Goal: Task Accomplishment & Management: Manage account settings

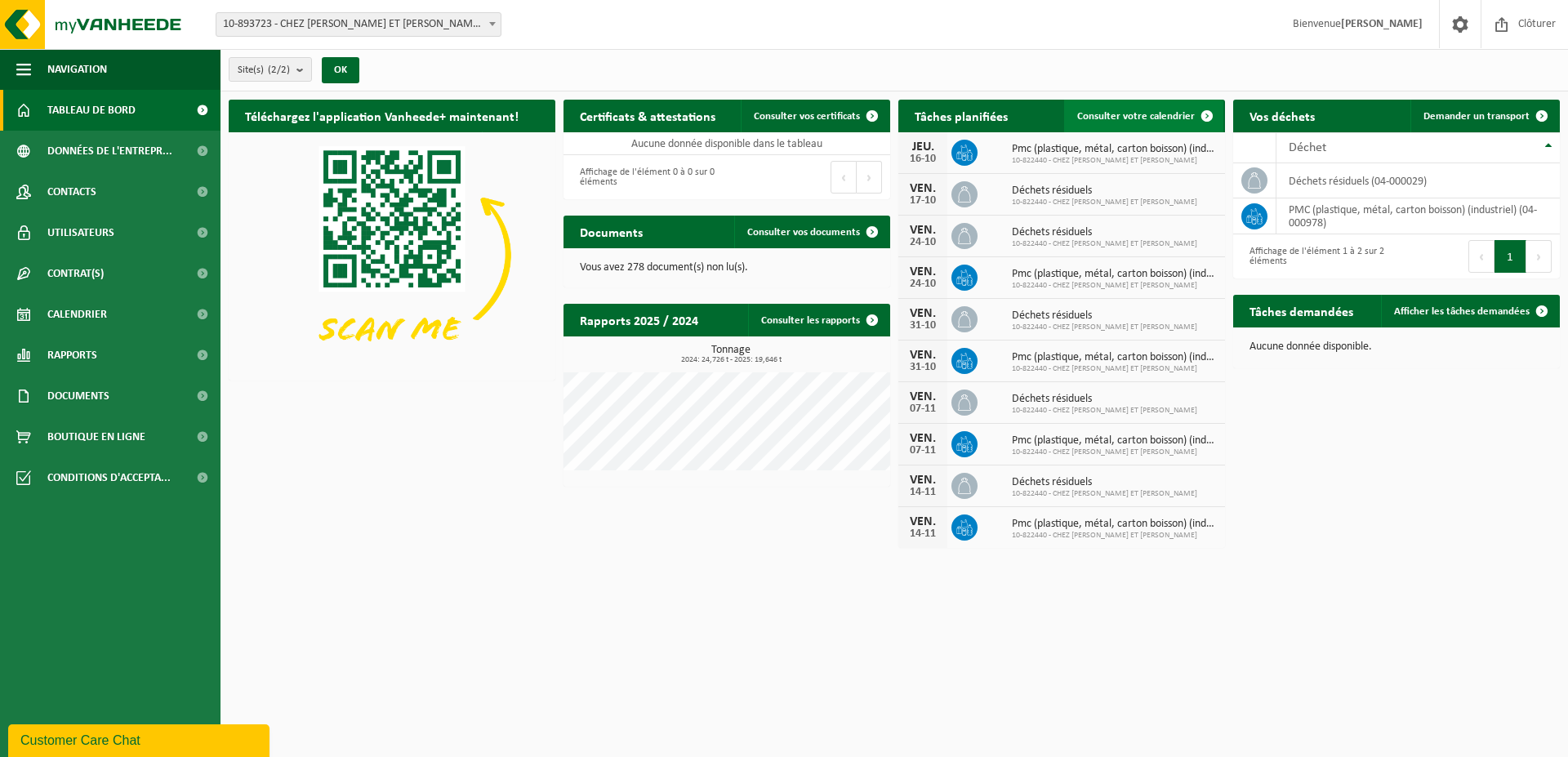
click at [1177, 108] on link "Consulter votre calendrier" at bounding box center [1143, 116] width 160 height 33
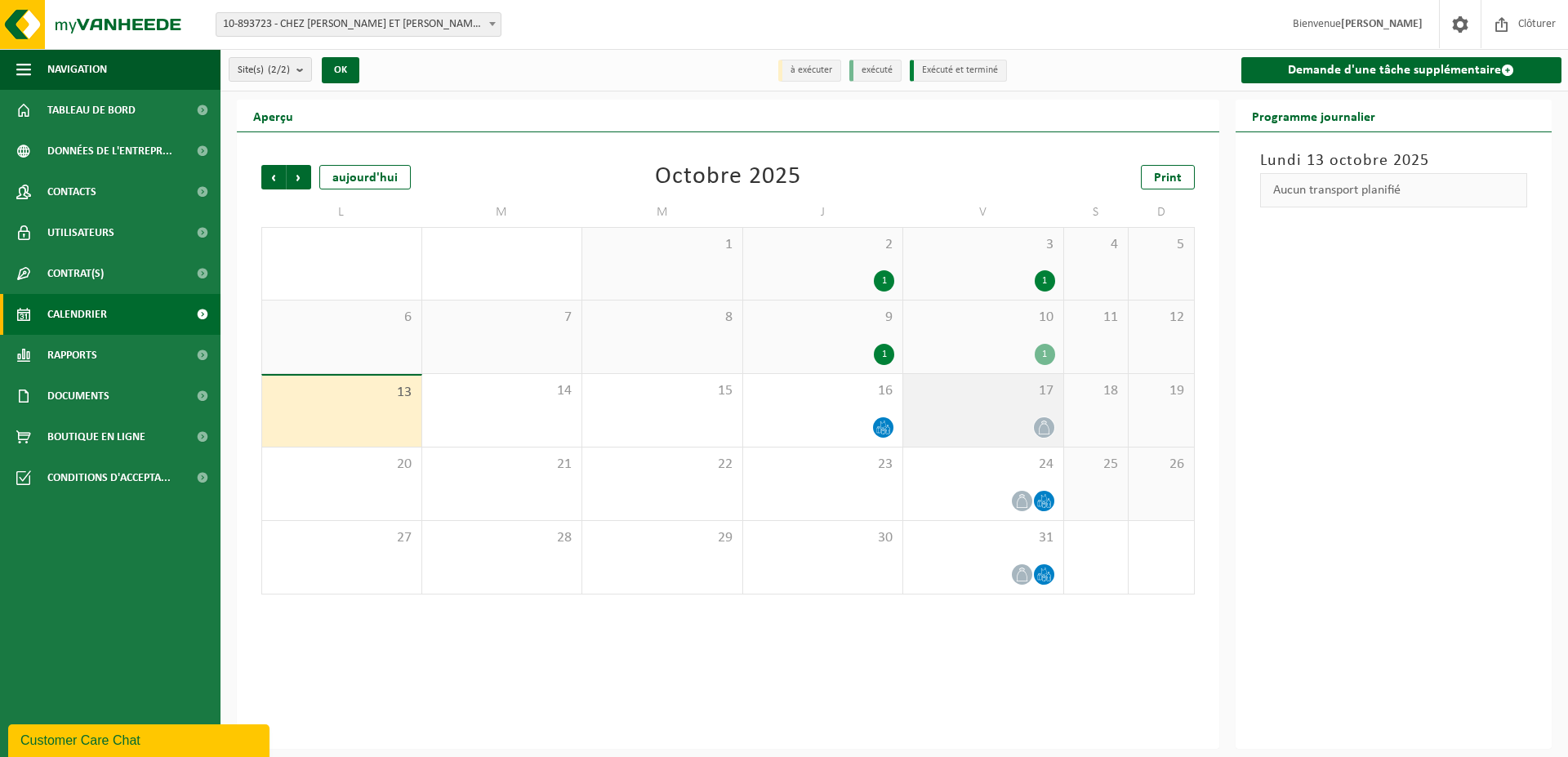
click at [1042, 426] on icon at bounding box center [1044, 428] width 14 height 14
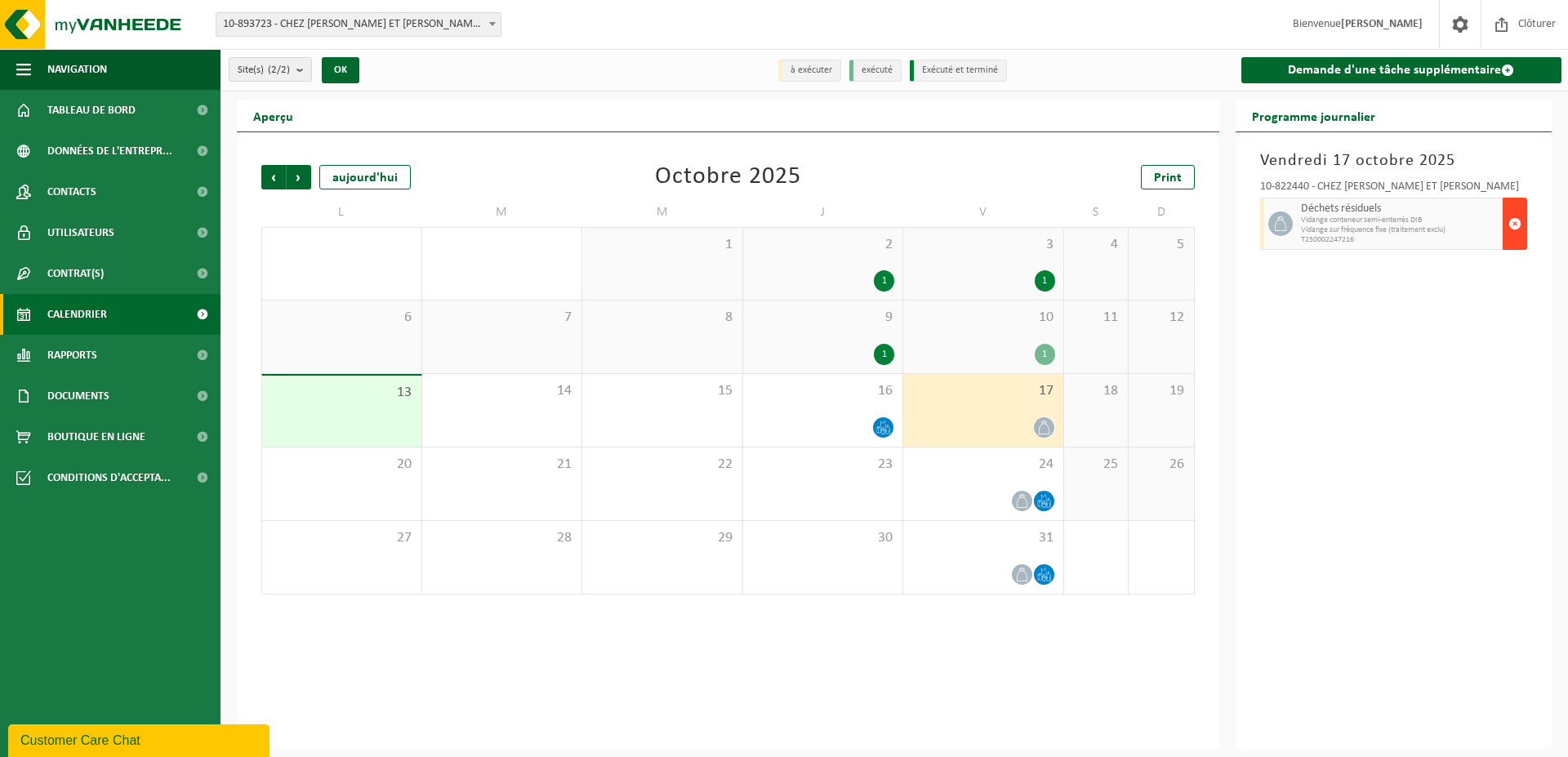
click at [1515, 227] on span "button" at bounding box center [1515, 224] width 13 height 33
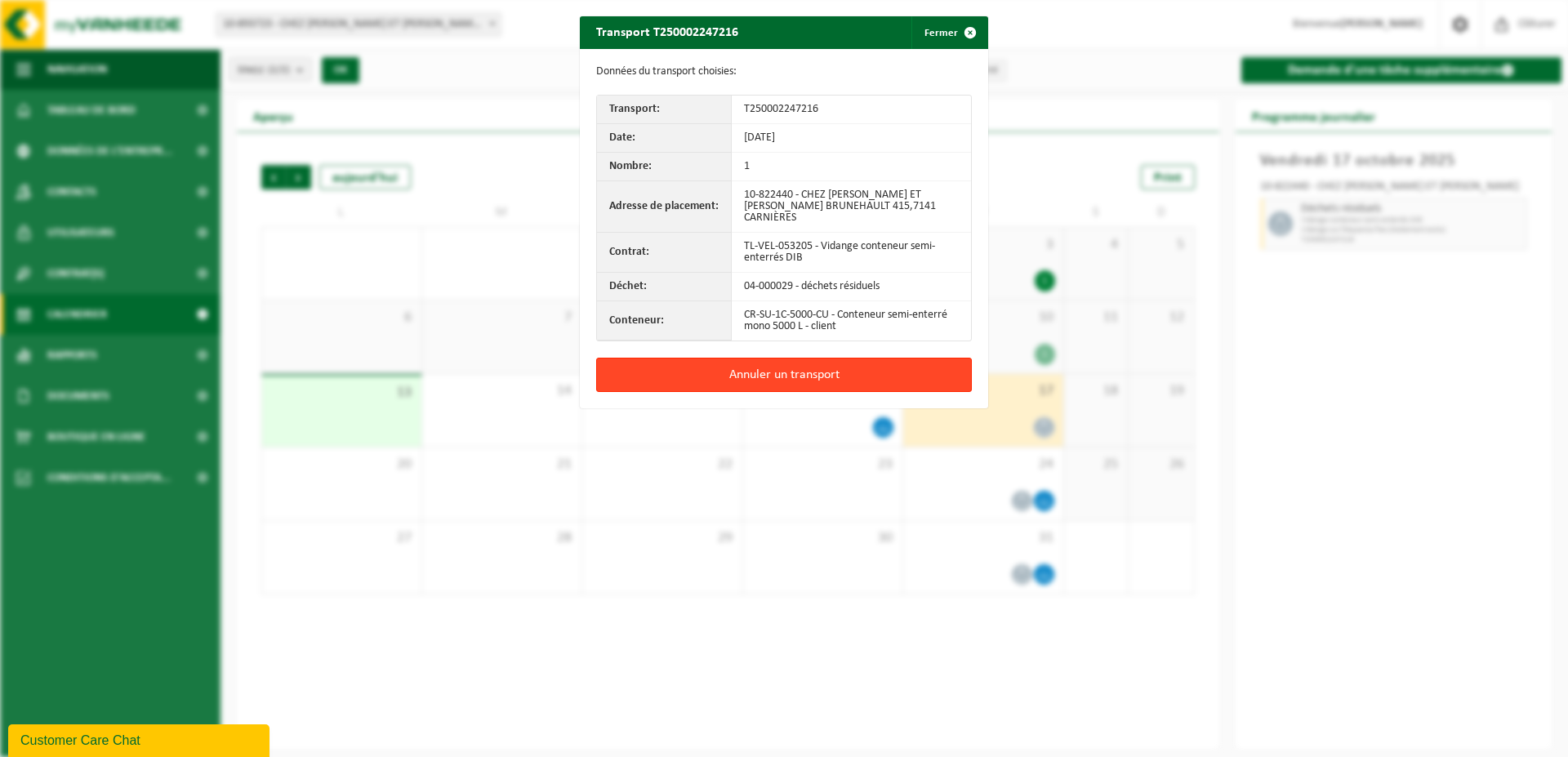
click at [793, 360] on button "Annuler un transport" at bounding box center [784, 375] width 376 height 34
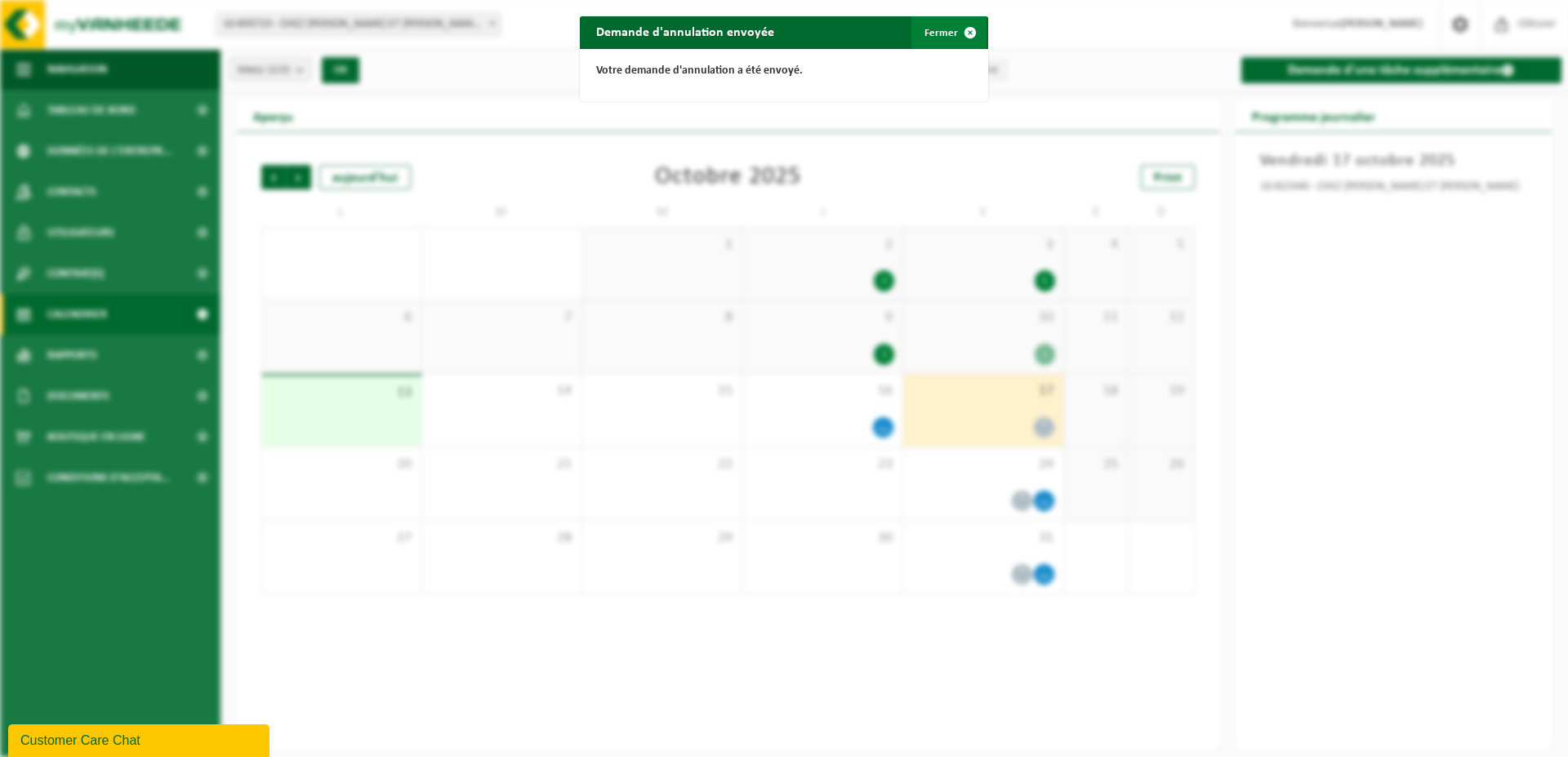
click at [933, 29] on button "Fermer" at bounding box center [949, 32] width 76 height 33
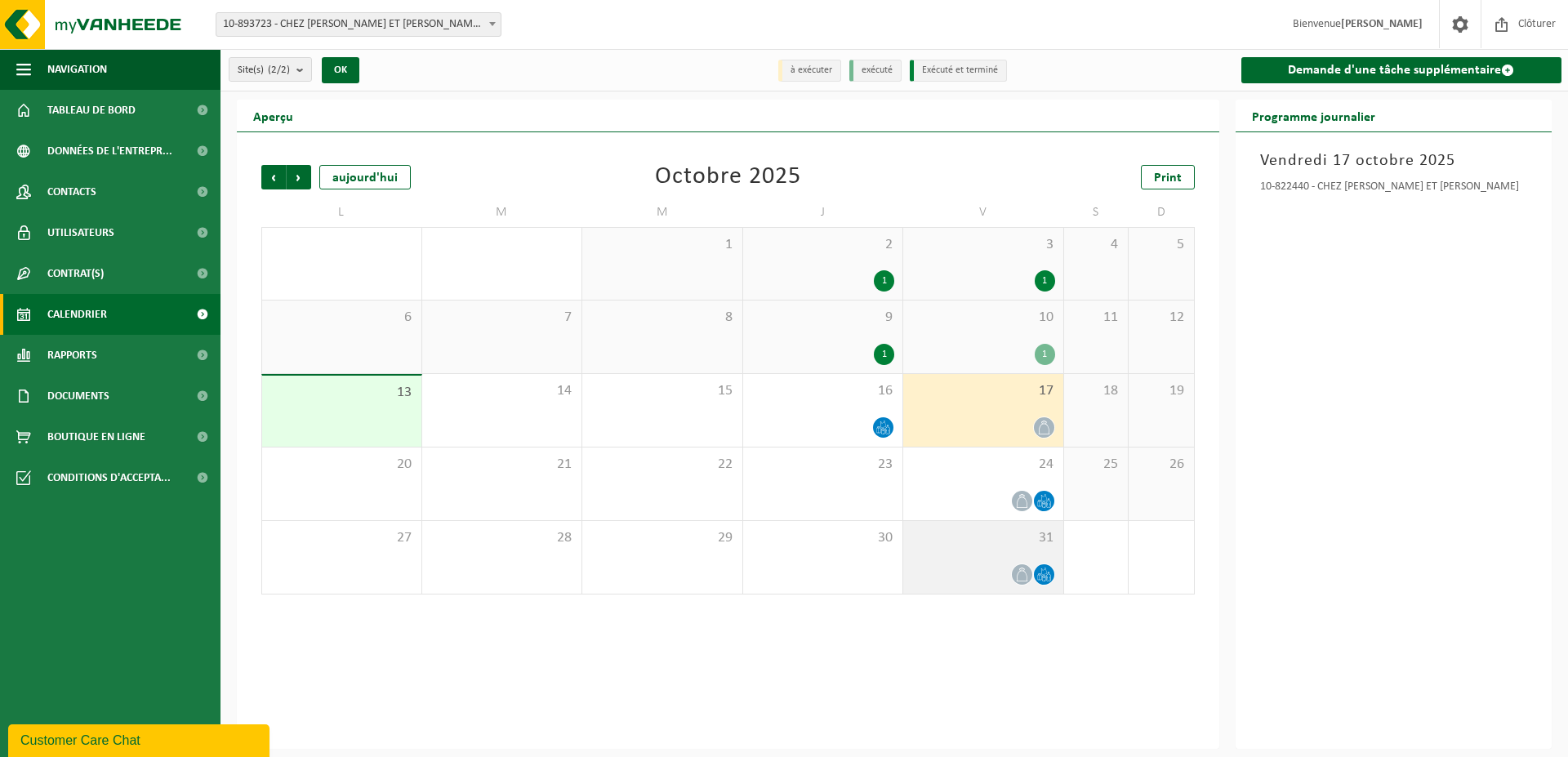
click at [1020, 572] on icon at bounding box center [1021, 574] width 14 height 14
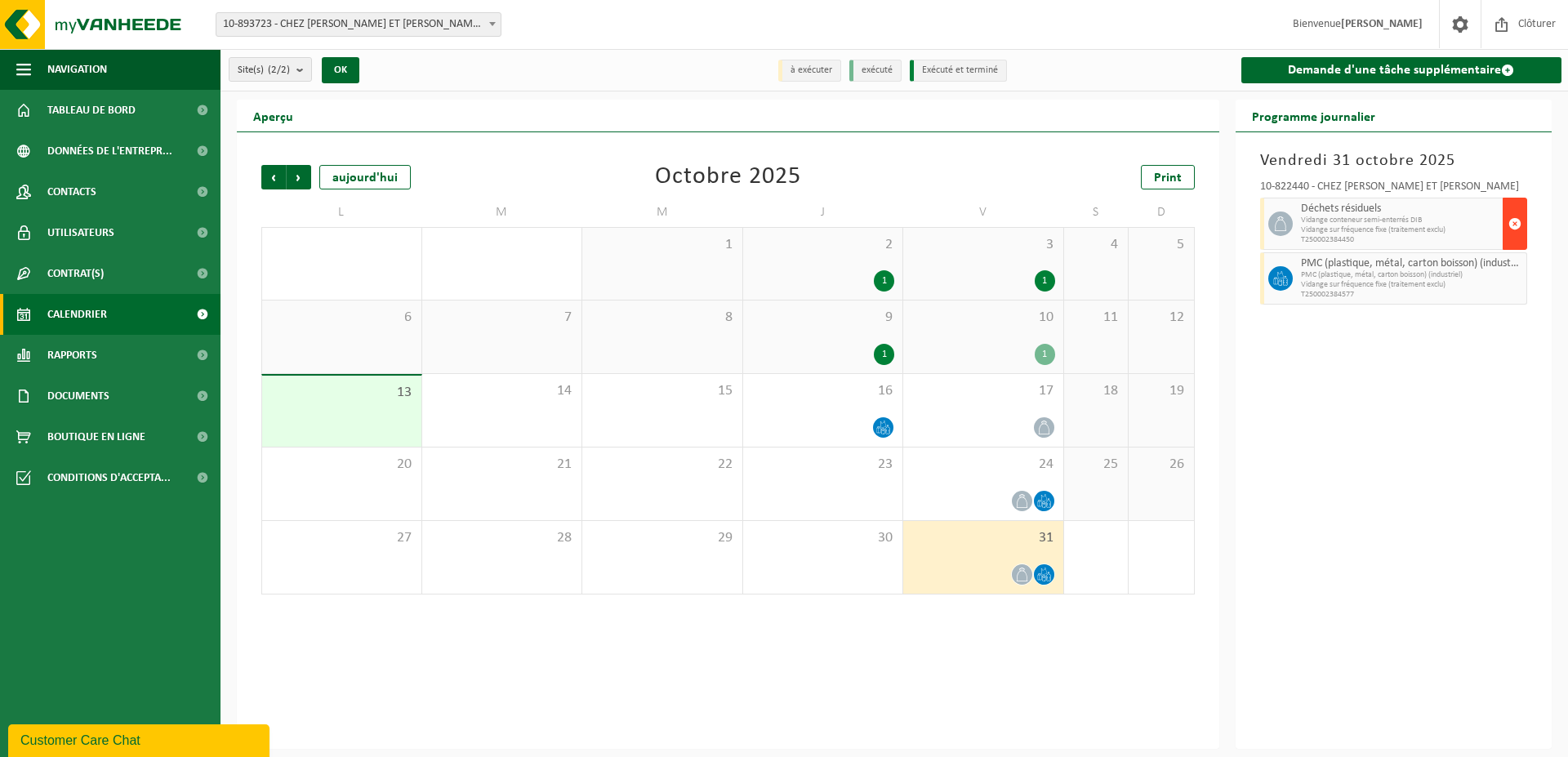
click at [1513, 227] on span "button" at bounding box center [1515, 224] width 13 height 33
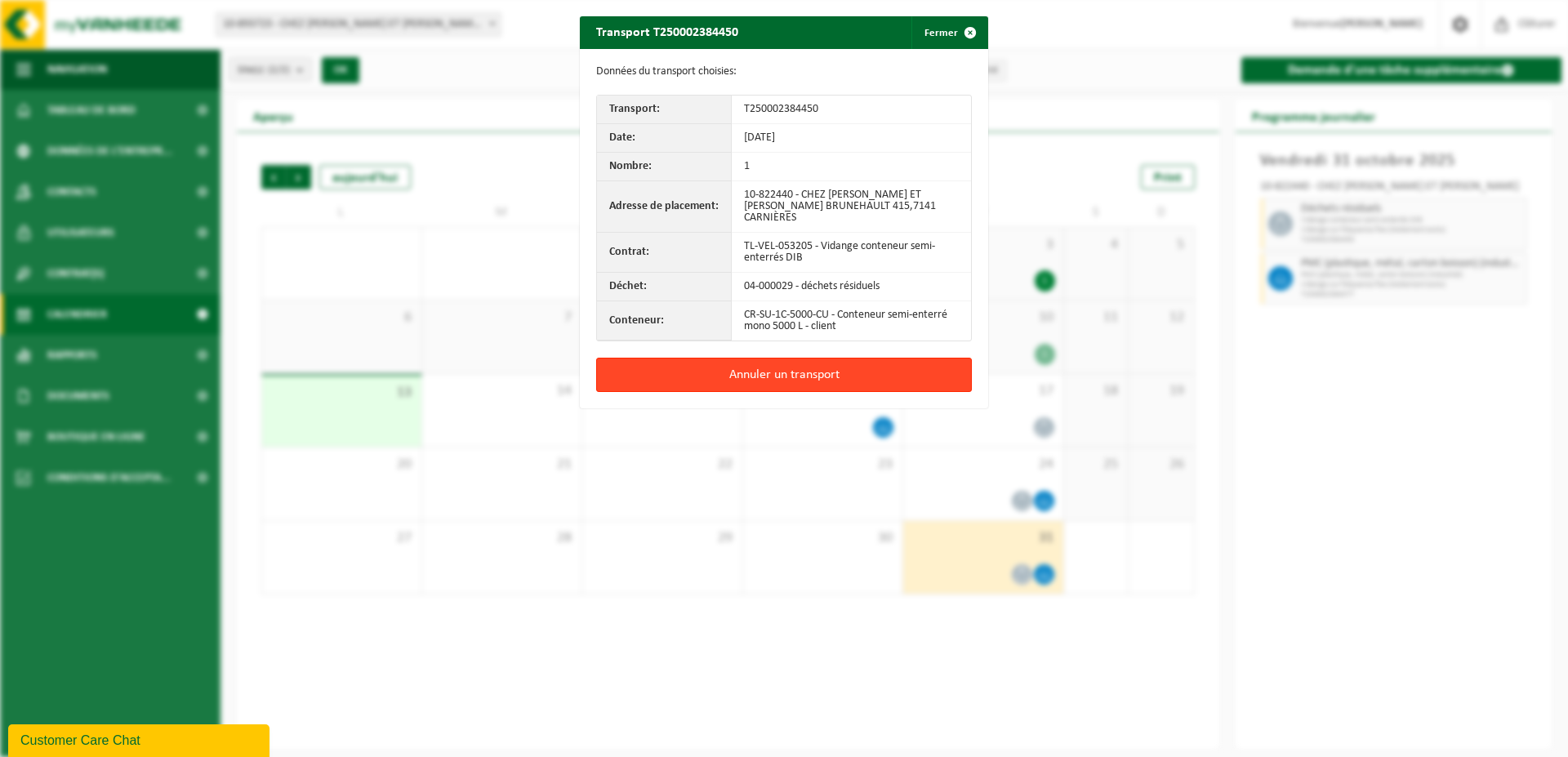
click at [805, 361] on button "Annuler un transport" at bounding box center [784, 375] width 376 height 34
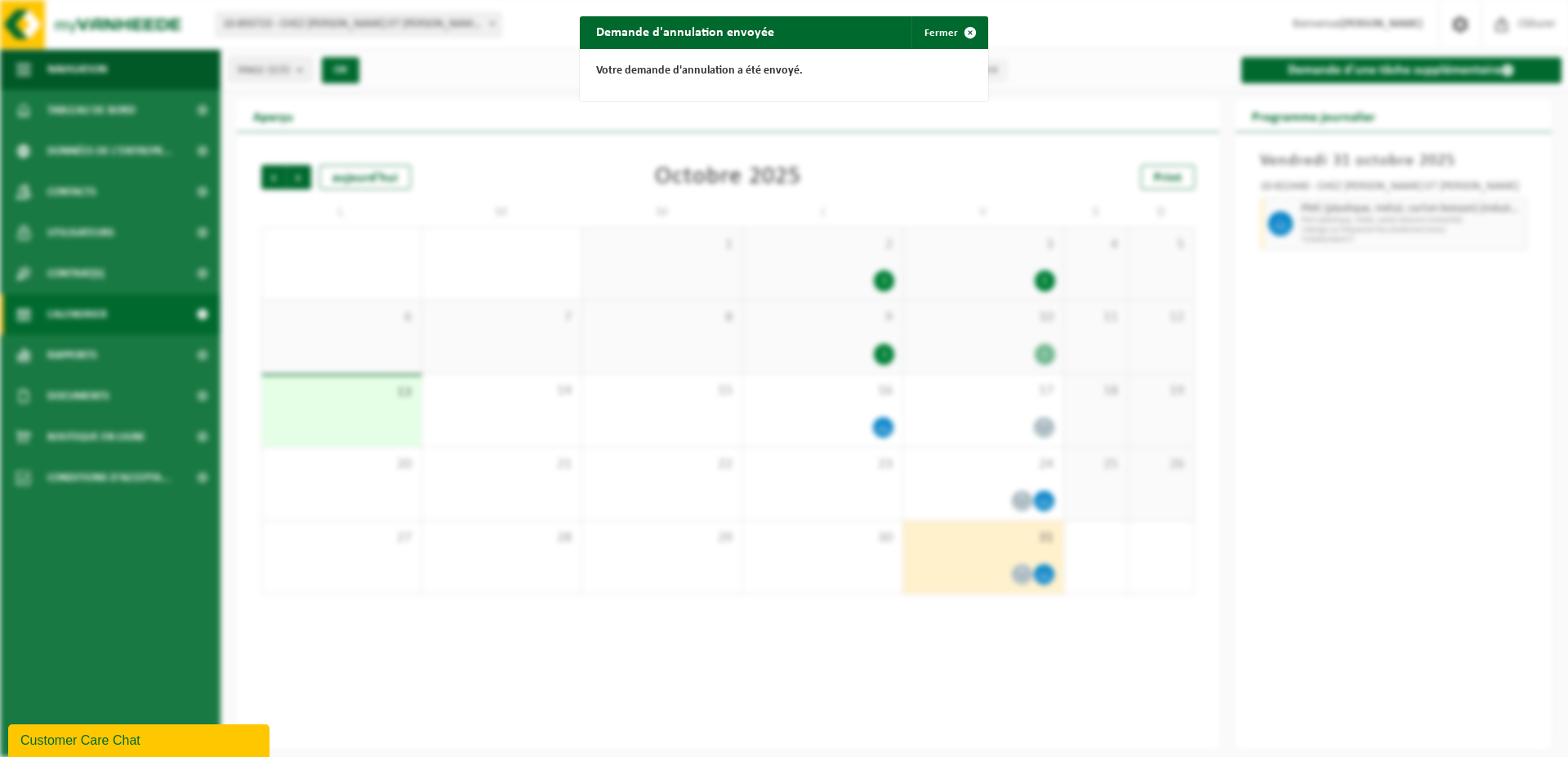
click at [1365, 480] on div "Demande d'annulation envoyée Fermer Votre demande d'annulation a été envoyé." at bounding box center [784, 378] width 1568 height 757
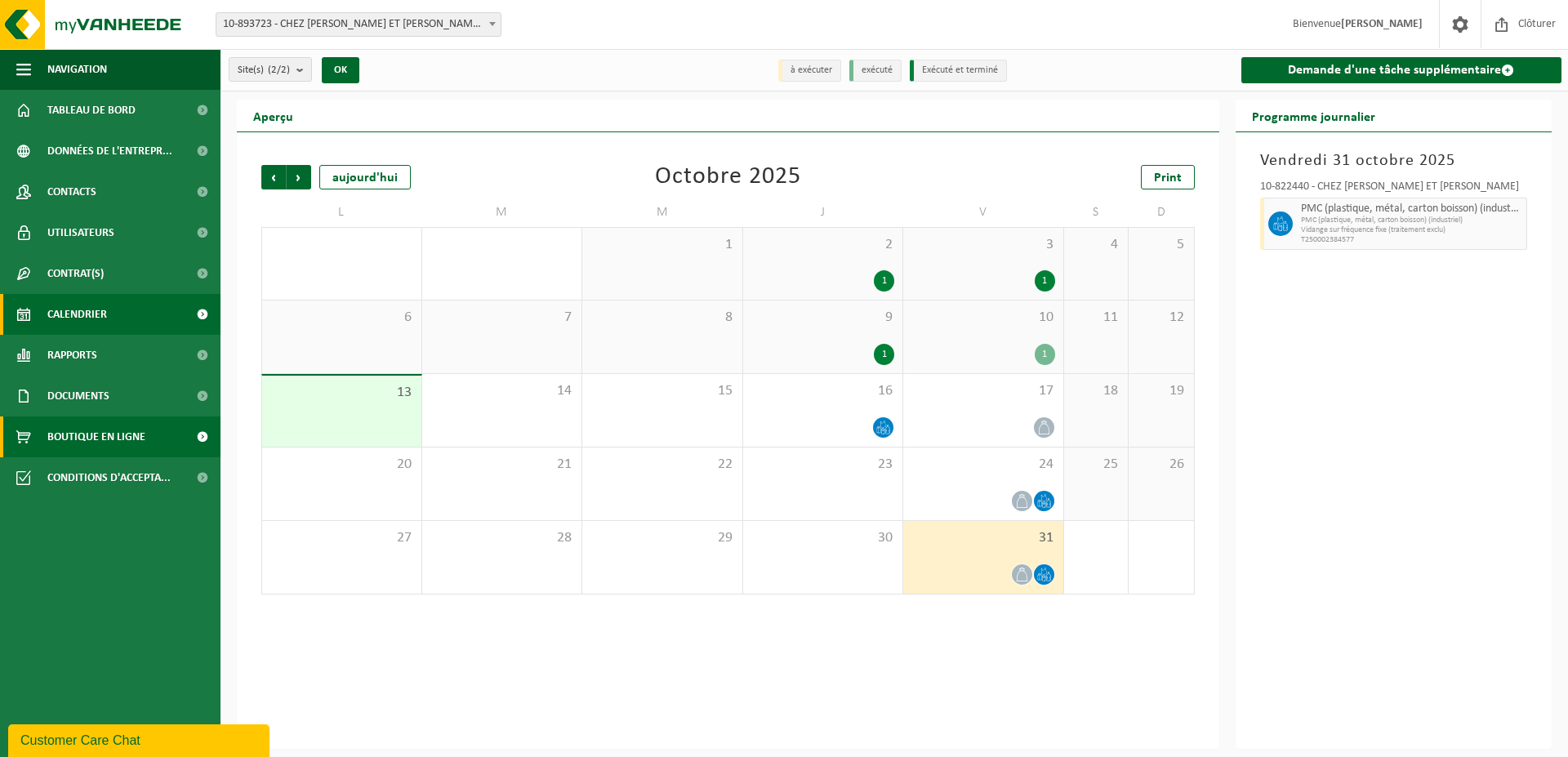
click at [71, 432] on span "Boutique en ligne" at bounding box center [96, 436] width 98 height 41
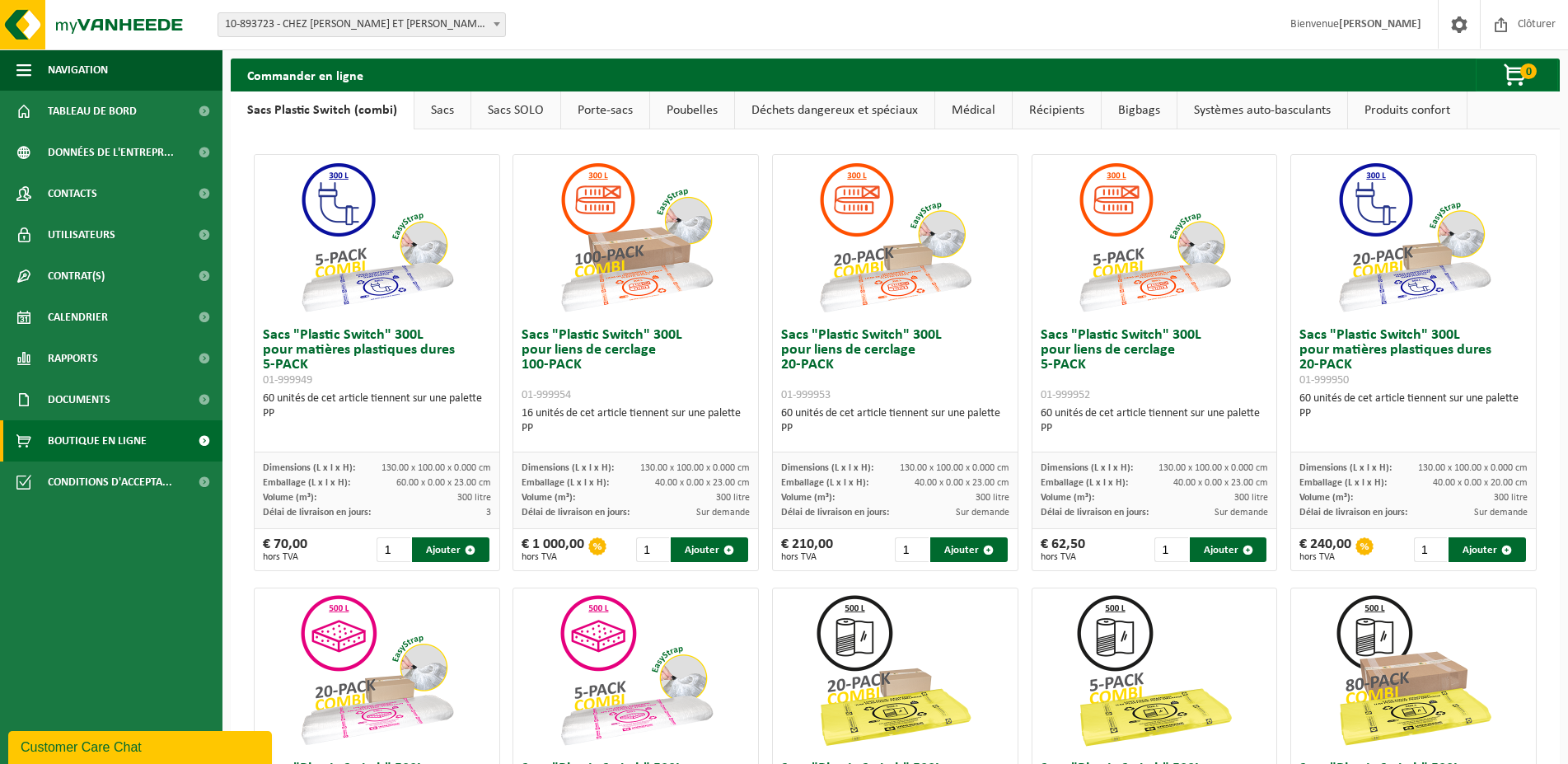
click at [677, 114] on link "Poubelles" at bounding box center [693, 111] width 84 height 38
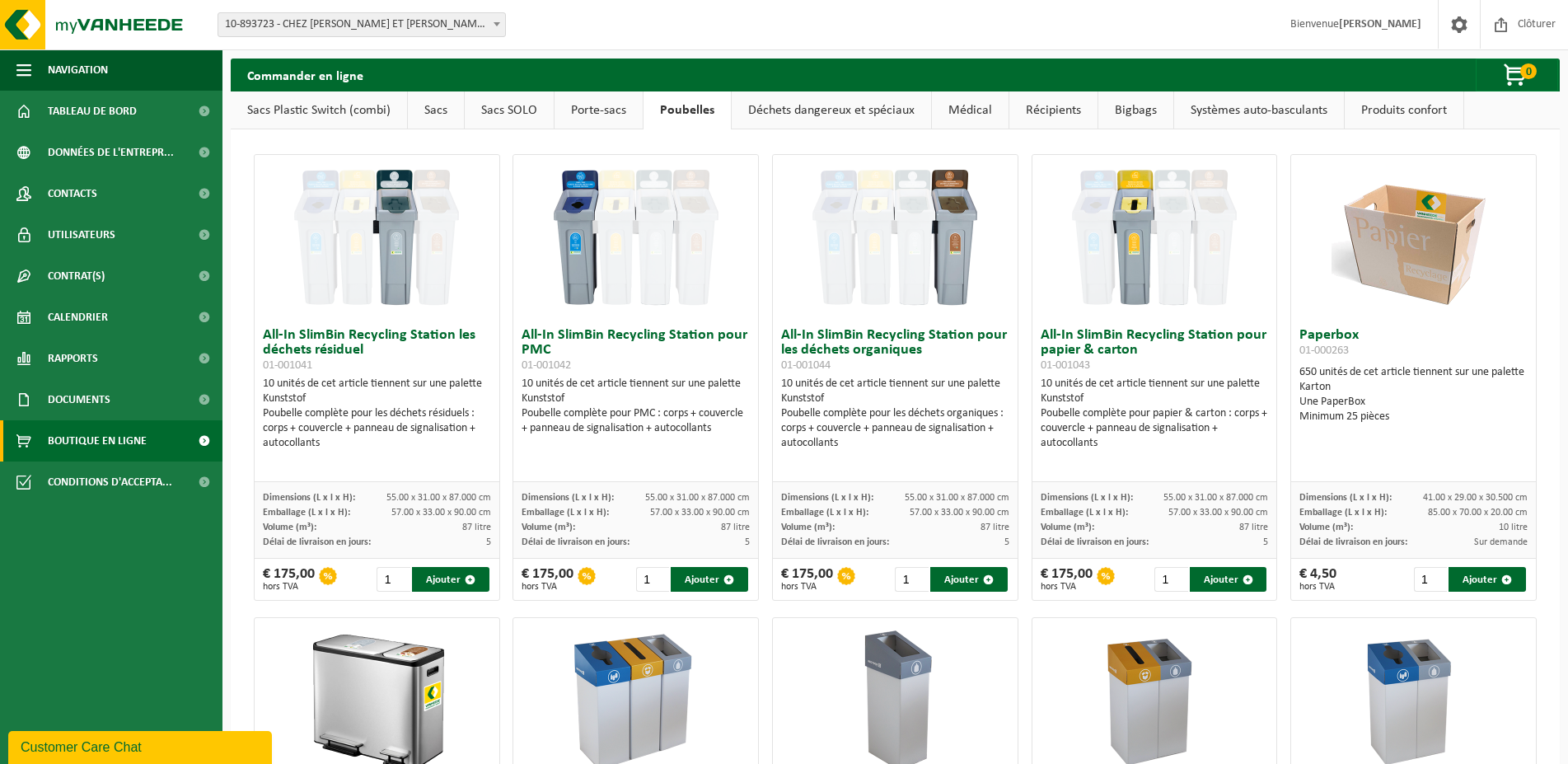
click at [328, 113] on link "Sacs Plastic Switch (combi)" at bounding box center [318, 111] width 176 height 38
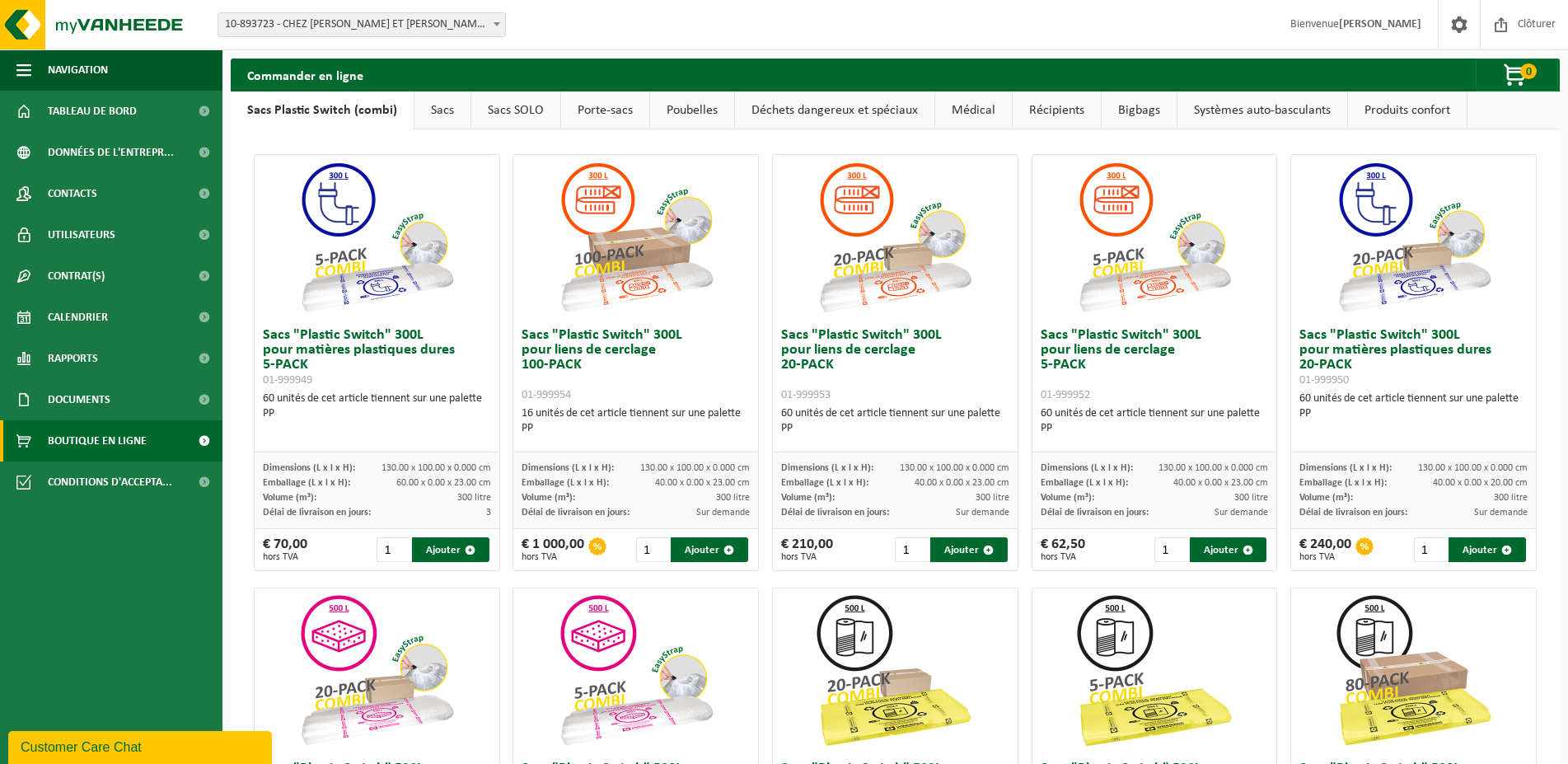
click at [678, 110] on link "Poubelles" at bounding box center [693, 111] width 84 height 38
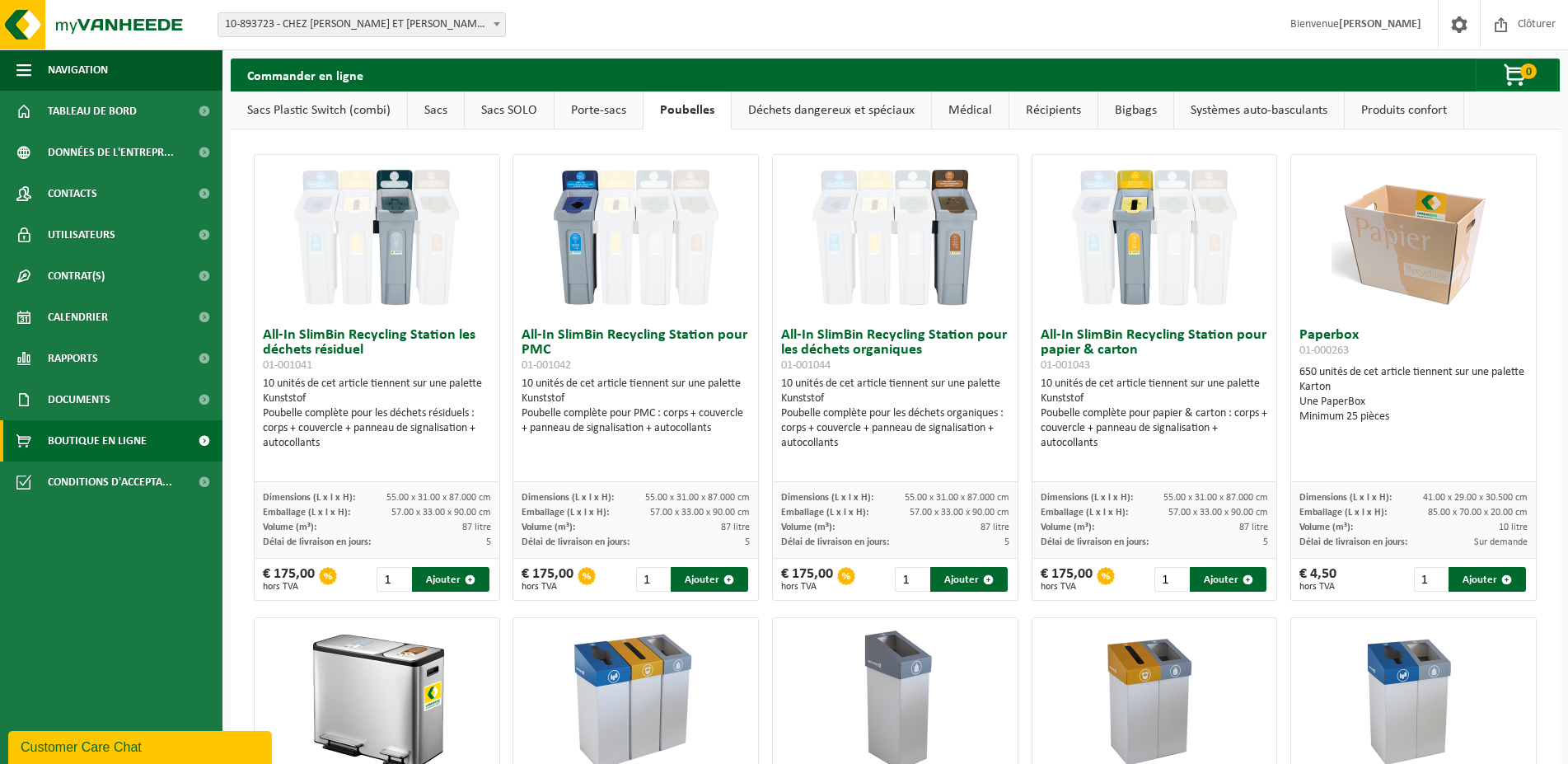
click at [1141, 113] on link "Bigbags" at bounding box center [1136, 111] width 75 height 38
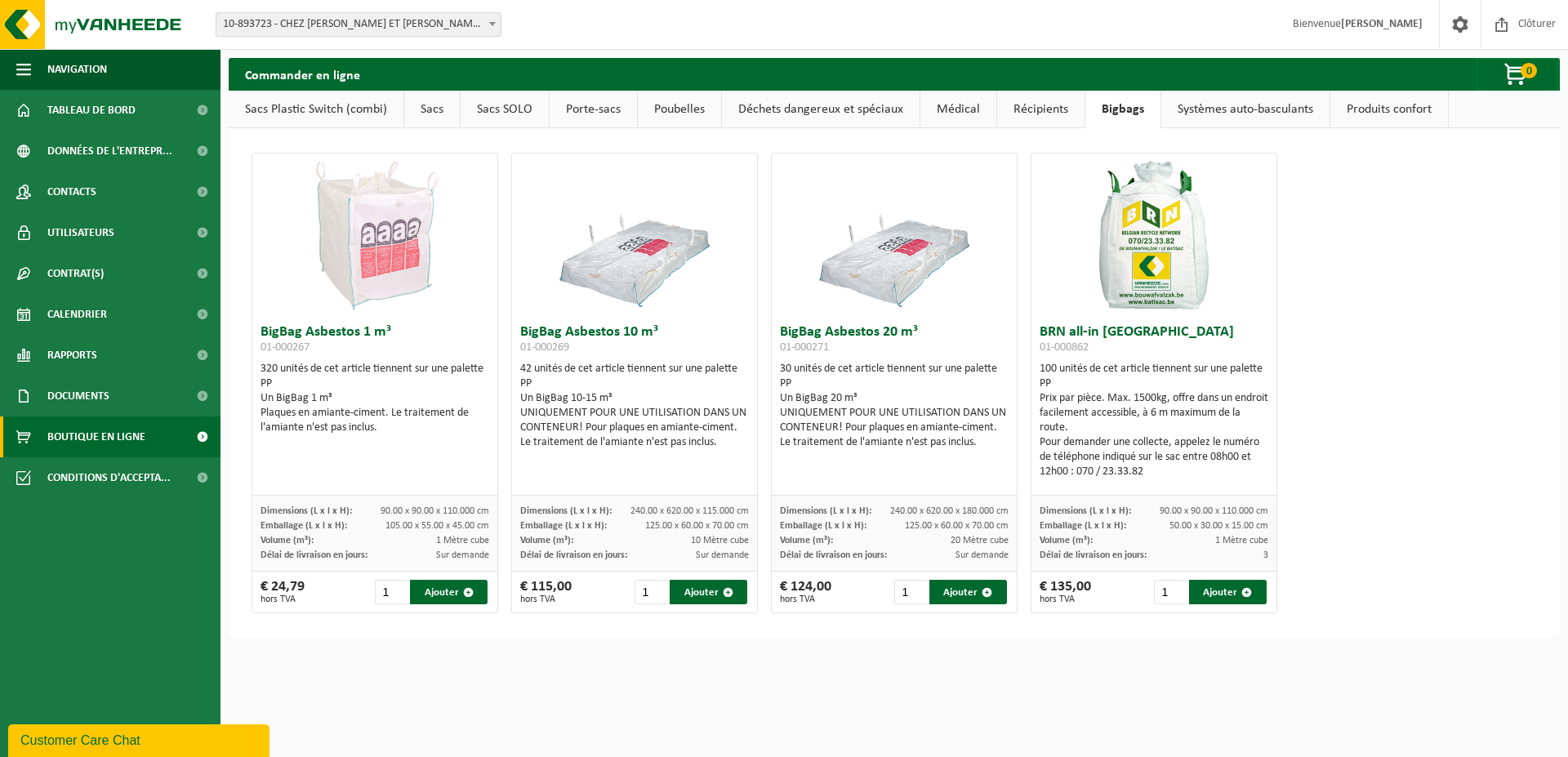
click at [1254, 115] on link "Systèmes auto-basculants" at bounding box center [1245, 109] width 168 height 38
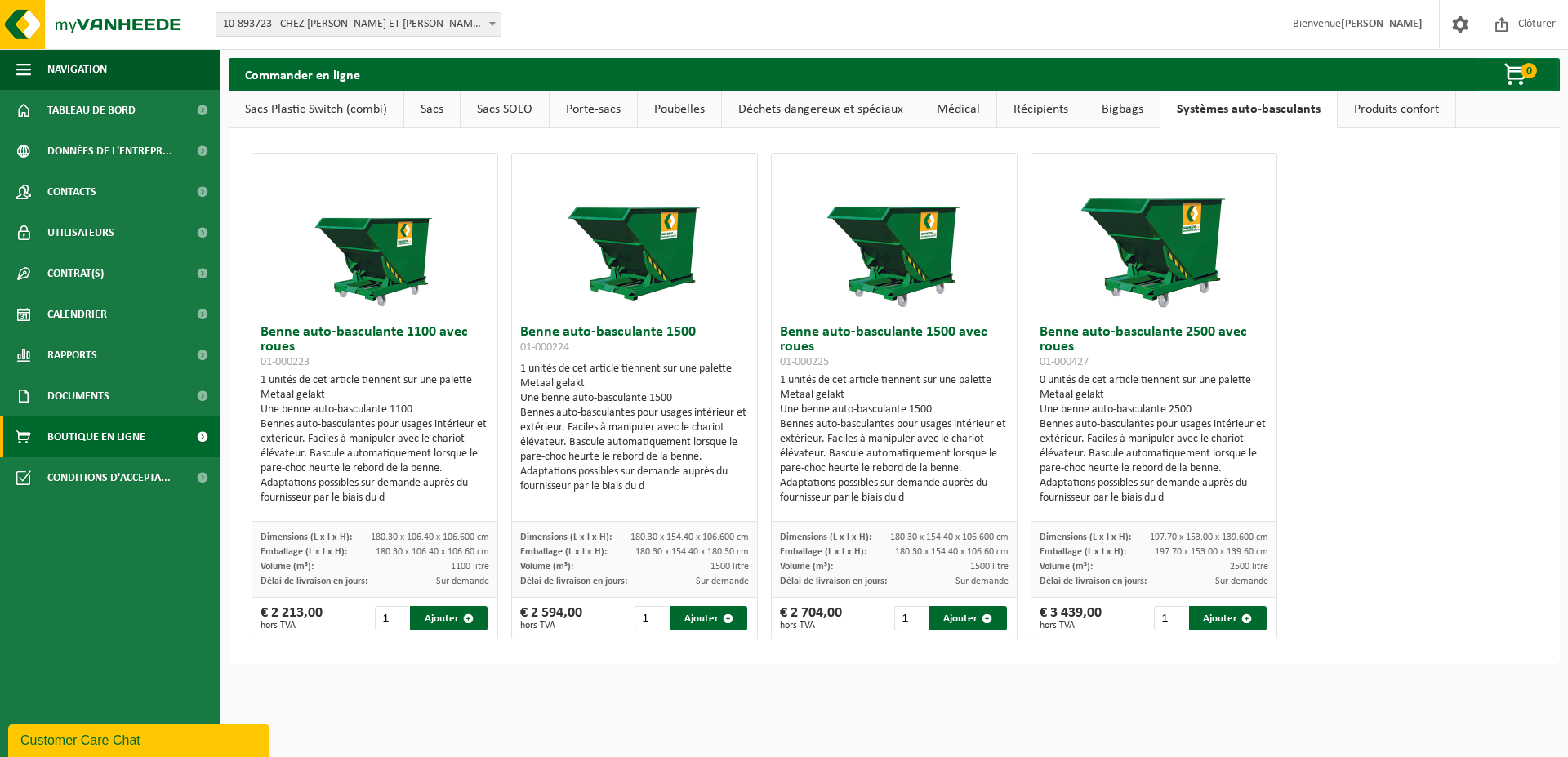
click at [1380, 112] on link "Produits confort" at bounding box center [1396, 109] width 118 height 38
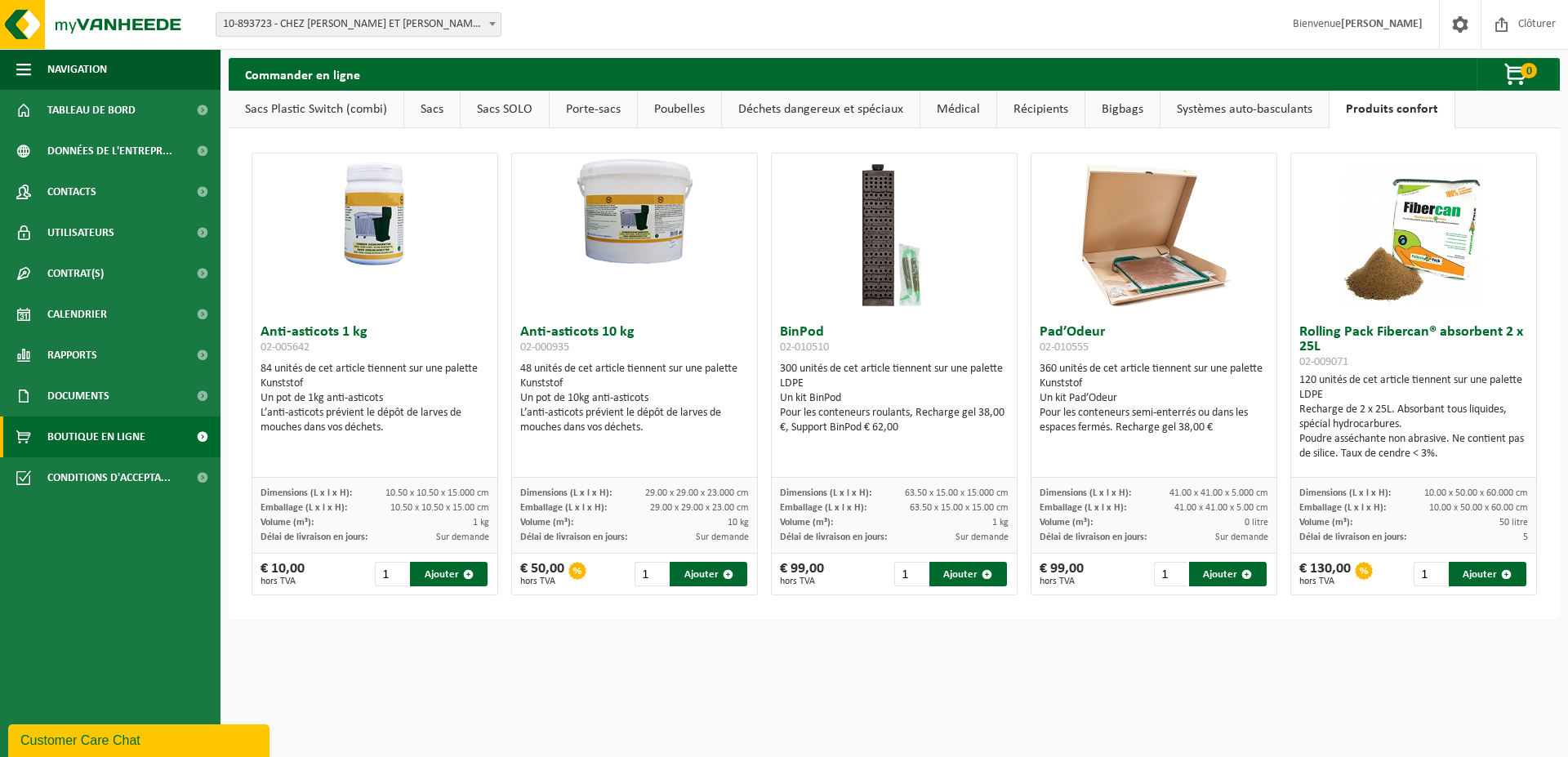
click at [851, 111] on link "Déchets dangereux et spéciaux" at bounding box center [820, 109] width 197 height 38
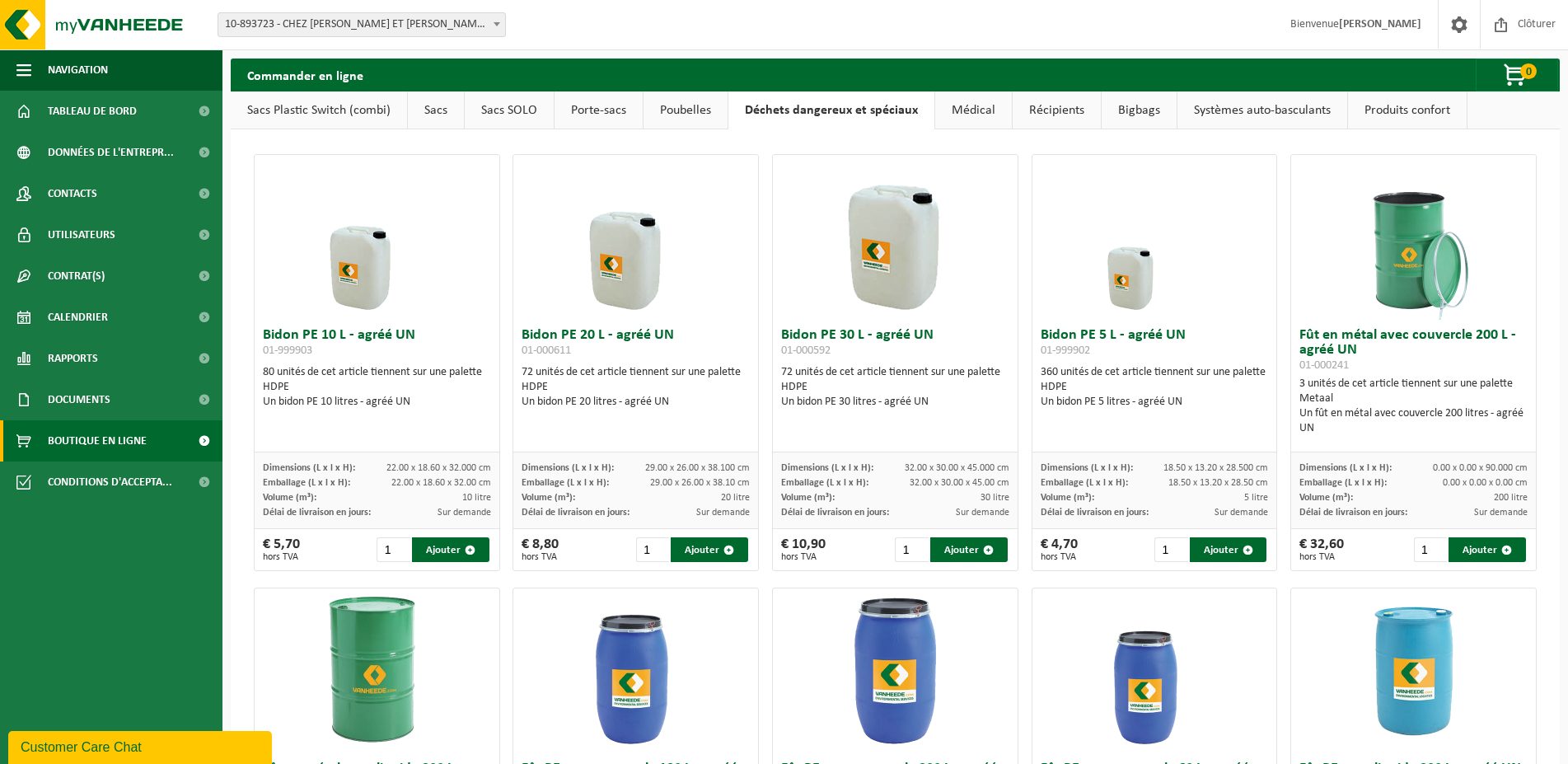
click at [682, 113] on link "Poubelles" at bounding box center [686, 111] width 84 height 38
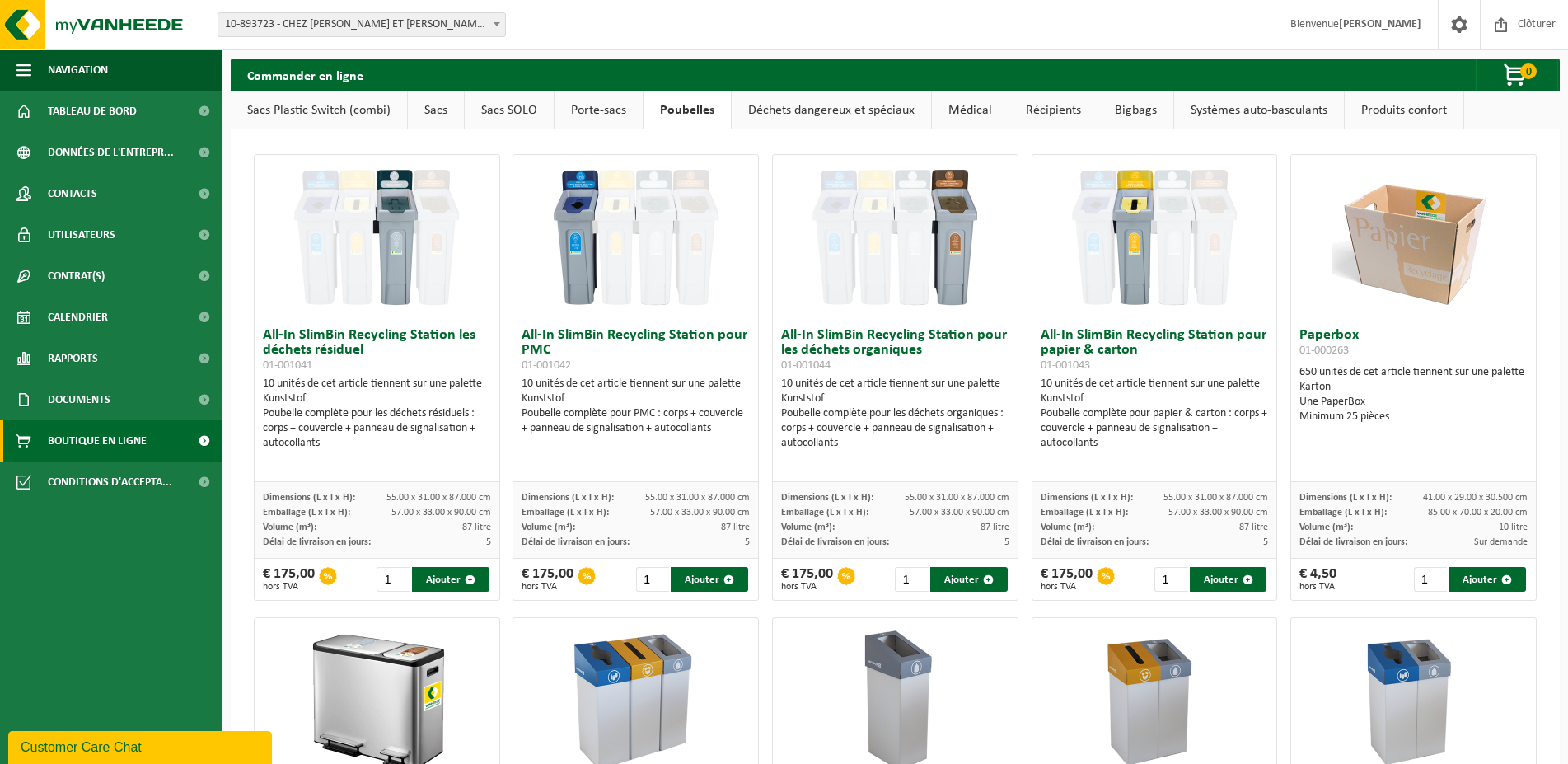
click at [605, 114] on link "Porte-sacs" at bounding box center [598, 111] width 89 height 38
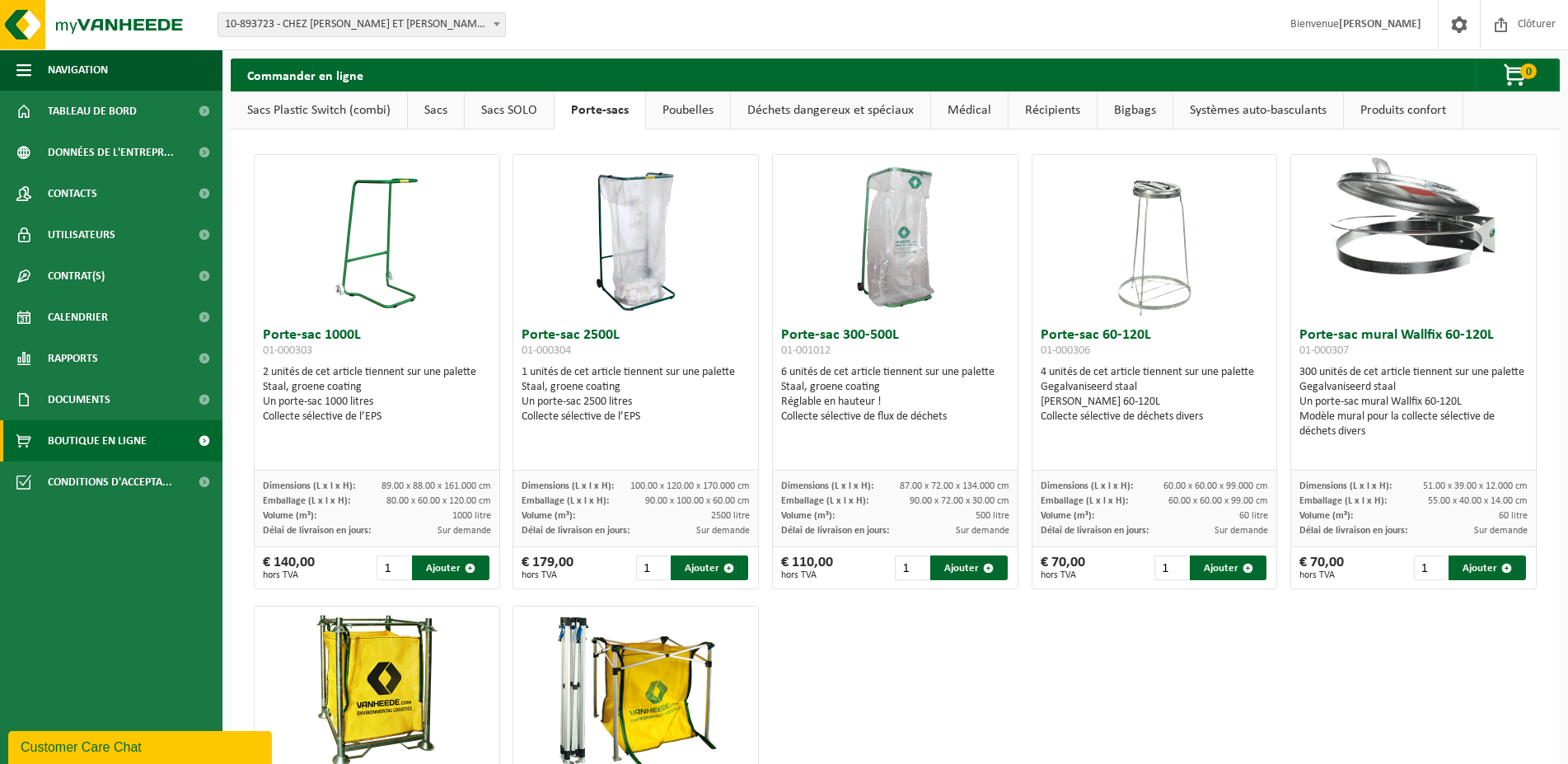
click at [497, 105] on link "Sacs SOLO" at bounding box center [509, 111] width 89 height 38
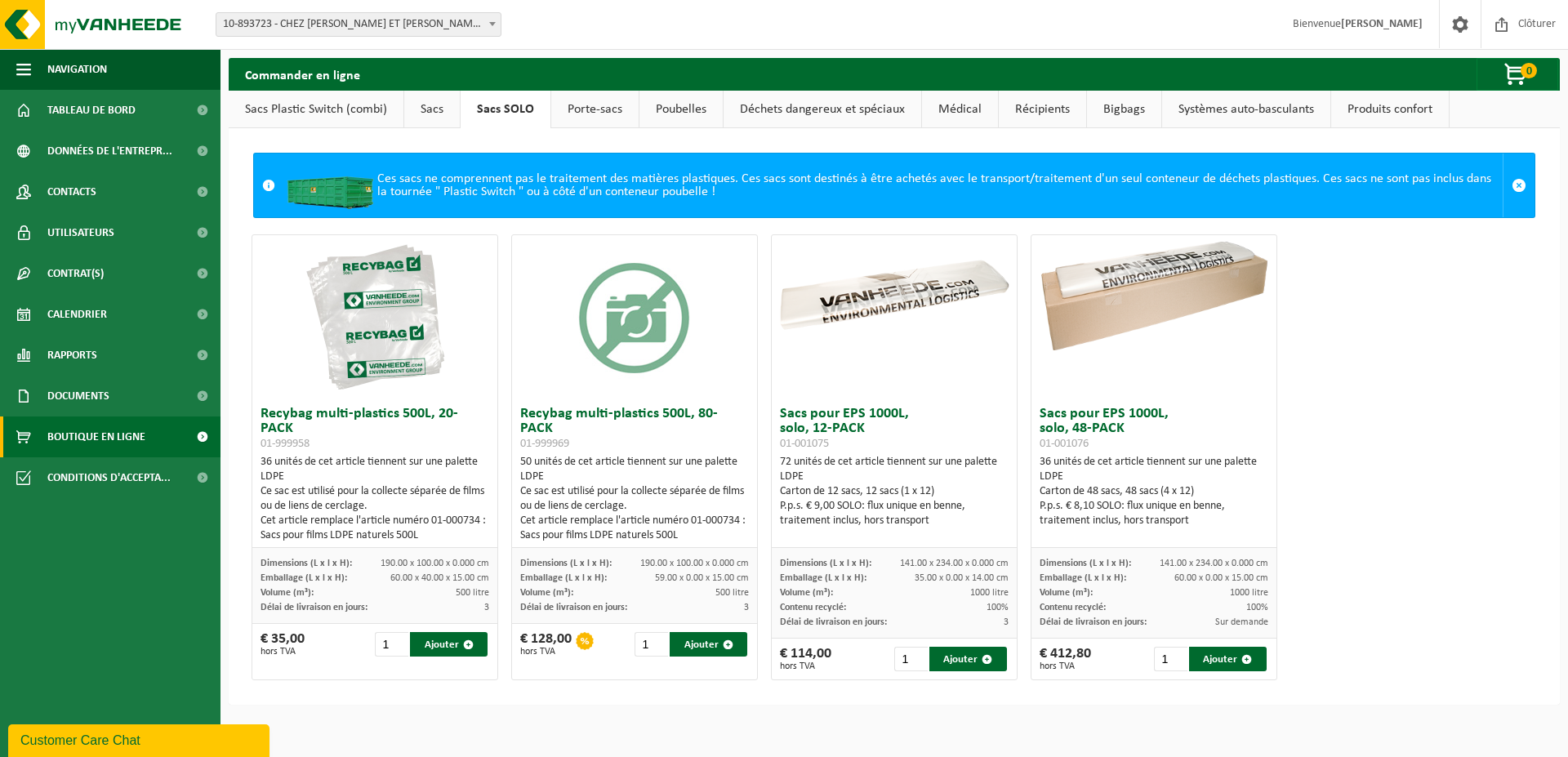
click at [862, 312] on img at bounding box center [895, 296] width 245 height 123
click at [826, 314] on img at bounding box center [895, 296] width 245 height 123
click at [861, 311] on img at bounding box center [895, 296] width 245 height 123
click at [439, 112] on link "Sacs" at bounding box center [431, 109] width 56 height 38
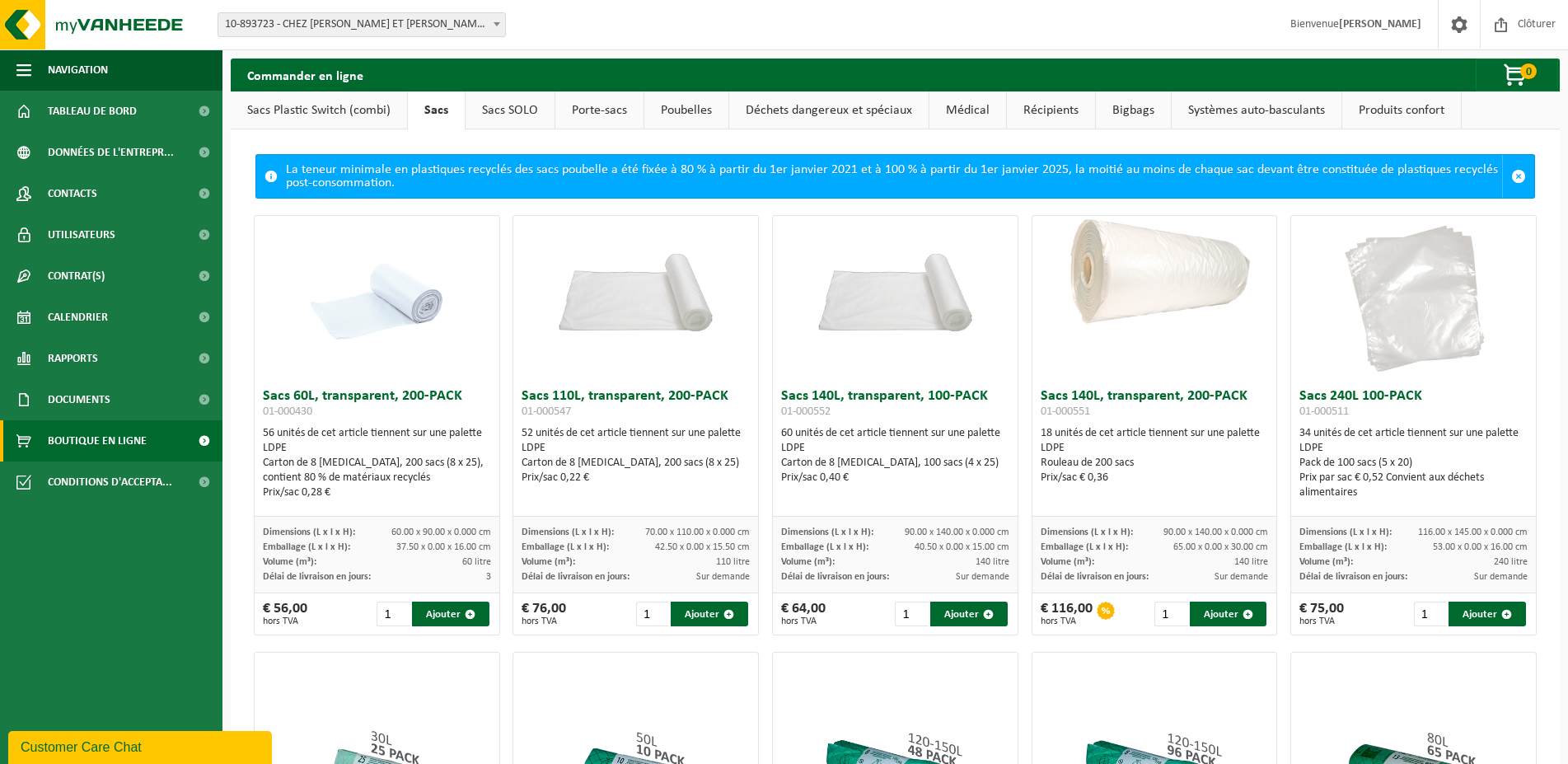
click at [334, 113] on link "Sacs Plastic Switch (combi)" at bounding box center [318, 111] width 176 height 38
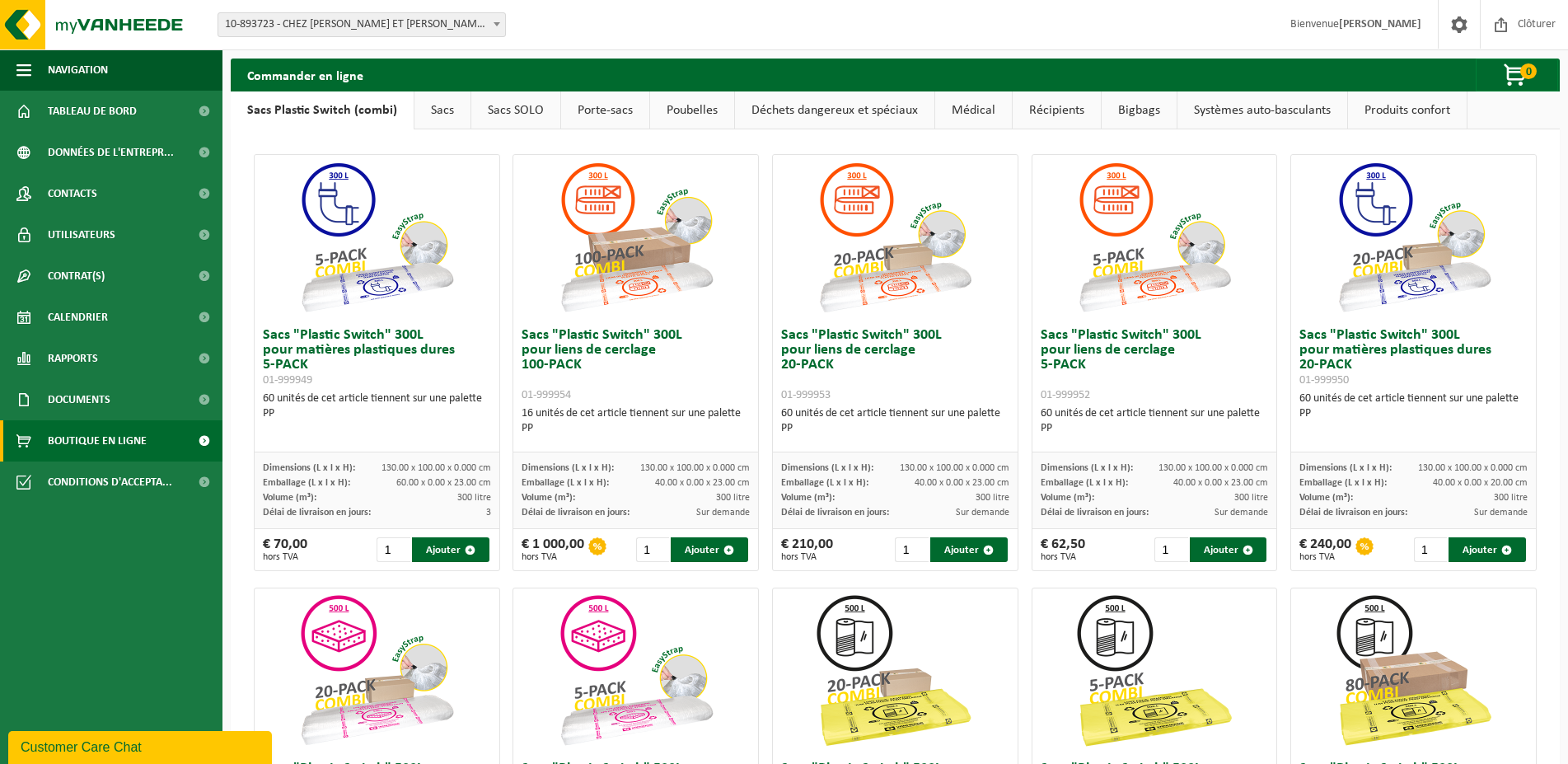
click at [449, 102] on link "Sacs" at bounding box center [442, 111] width 56 height 38
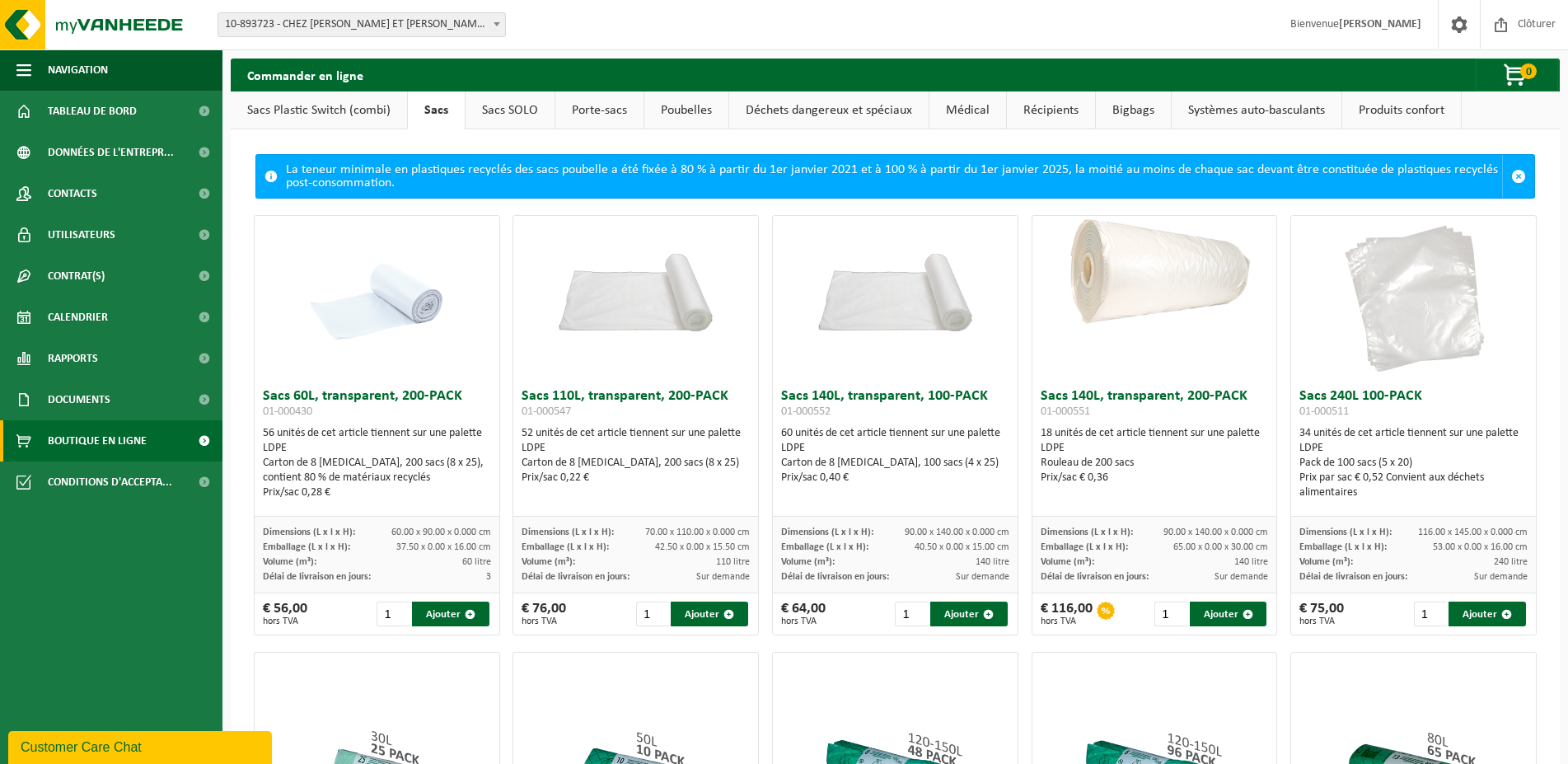
click at [361, 114] on link "Sacs Plastic Switch (combi)" at bounding box center [318, 111] width 176 height 38
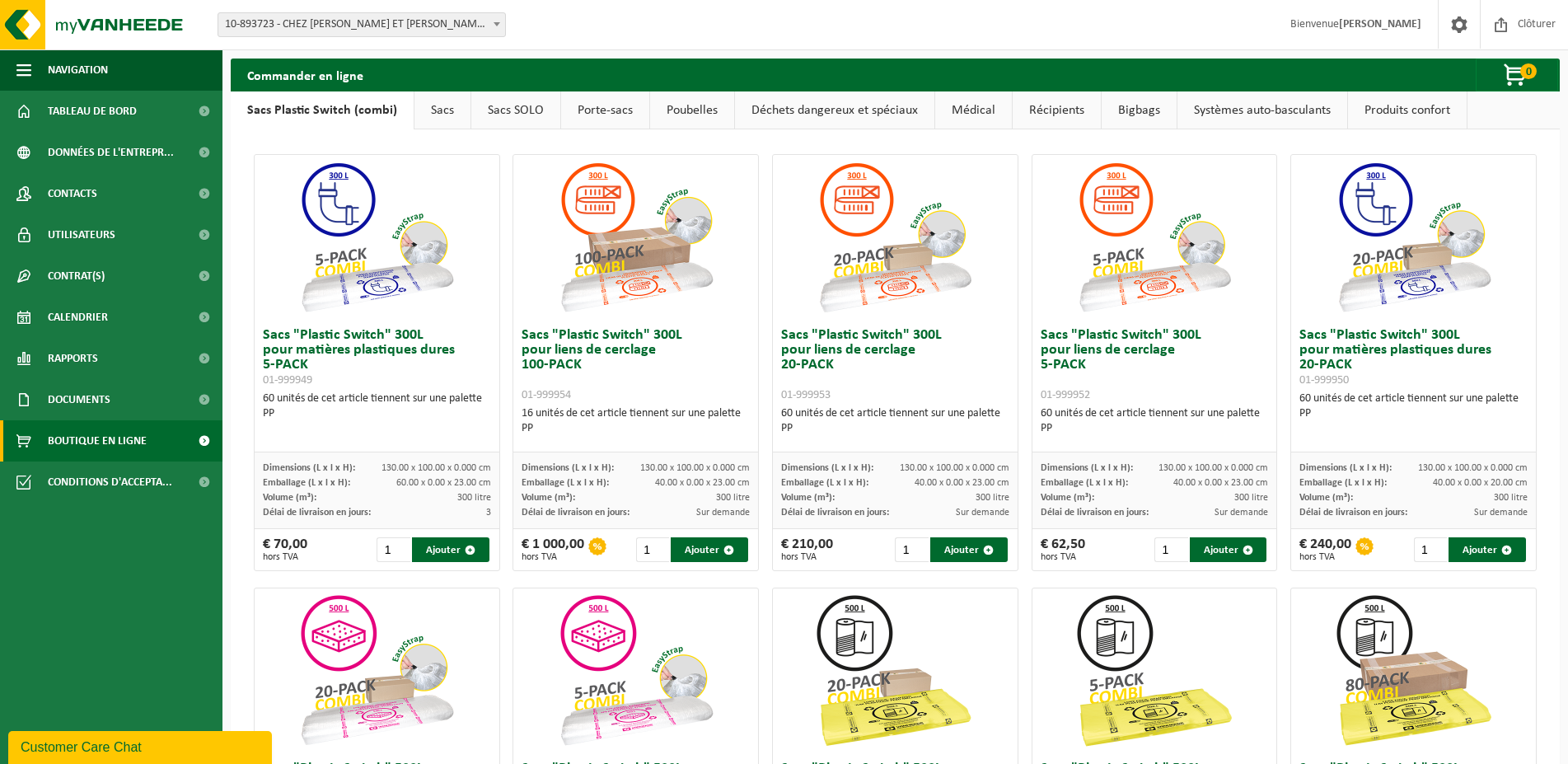
click at [445, 110] on link "Sacs" at bounding box center [442, 111] width 56 height 38
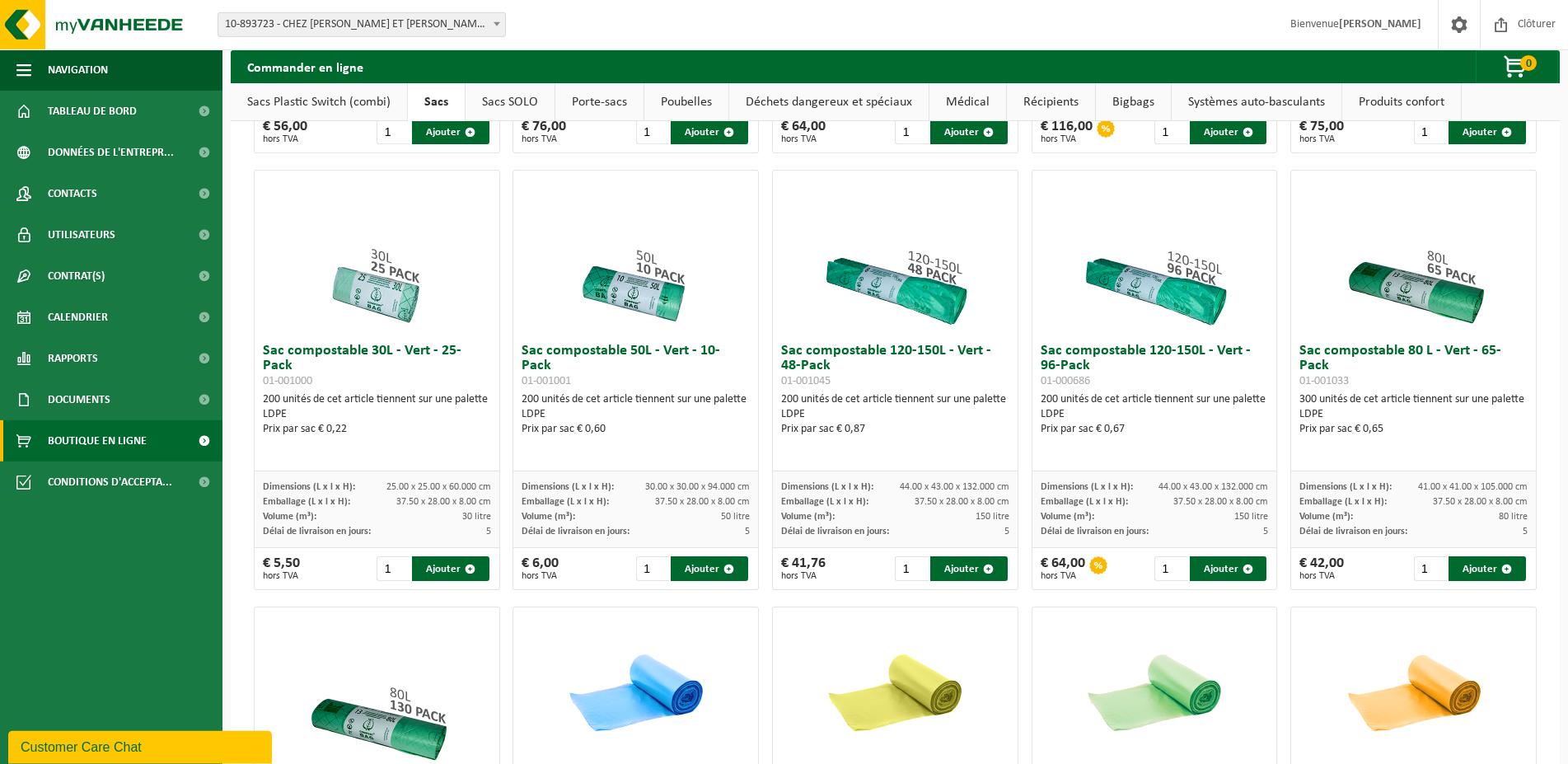
scroll to position [407, 0]
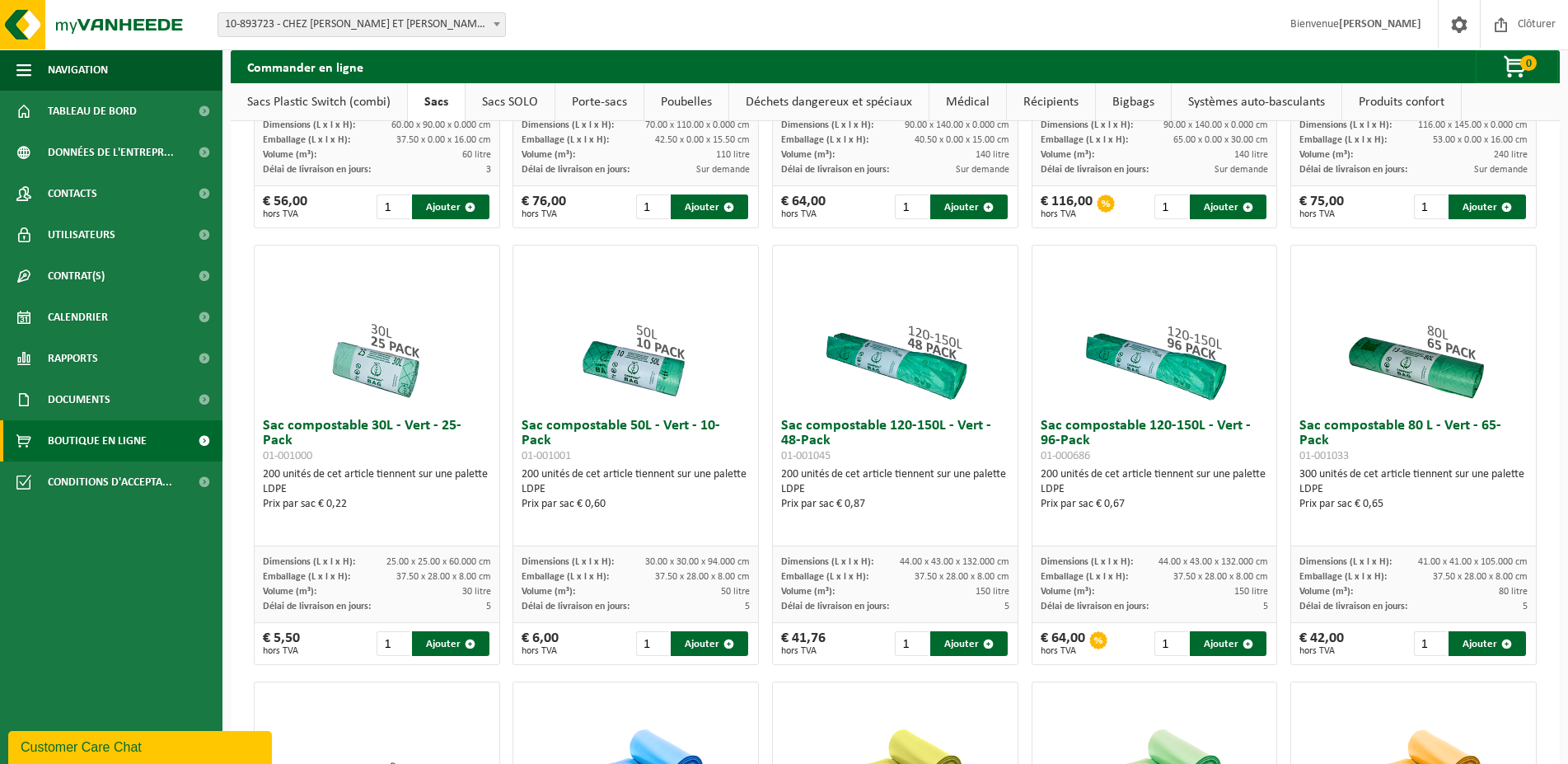
click at [696, 101] on link "Poubelles" at bounding box center [687, 102] width 84 height 38
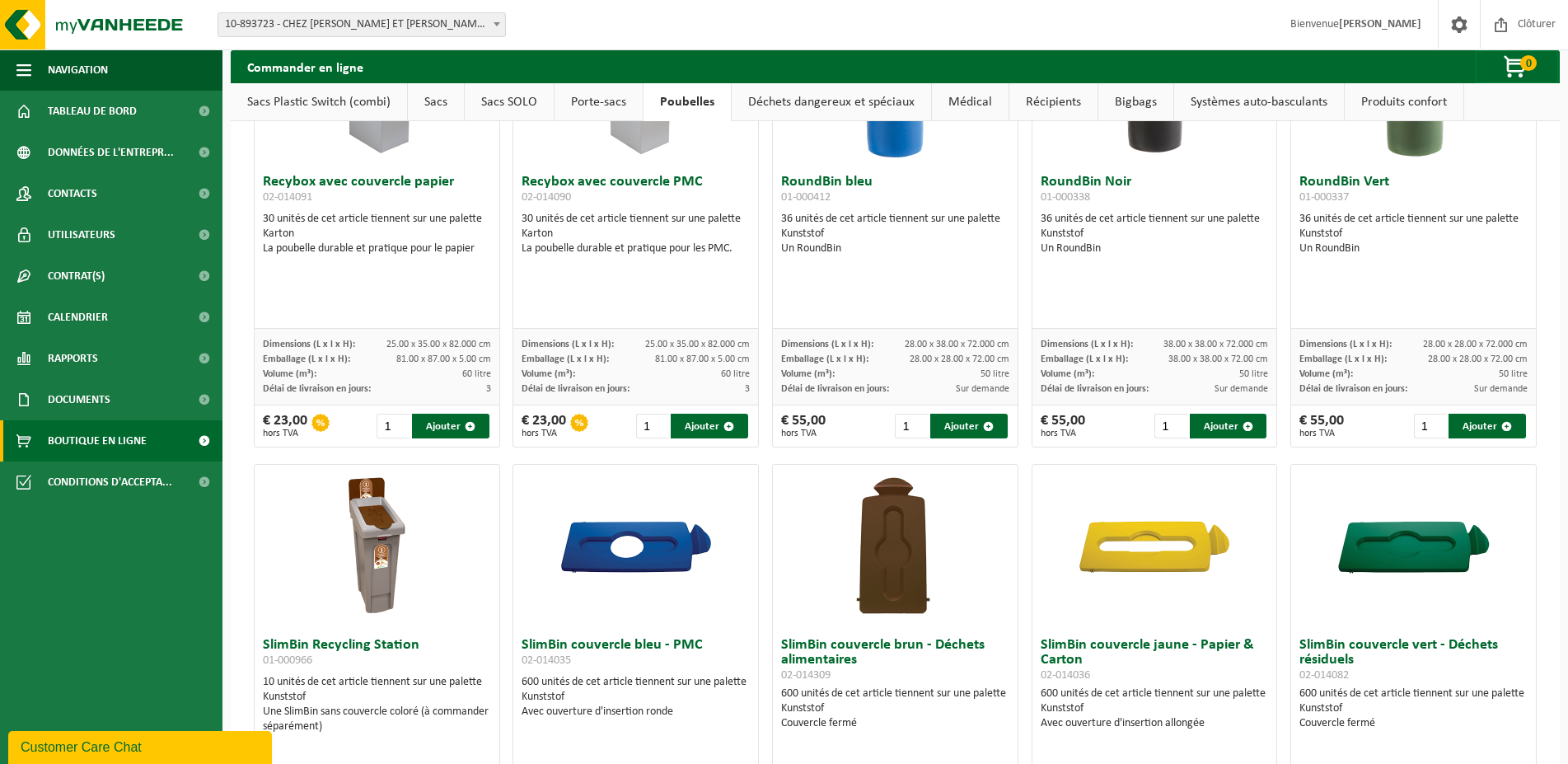
scroll to position [492, 0]
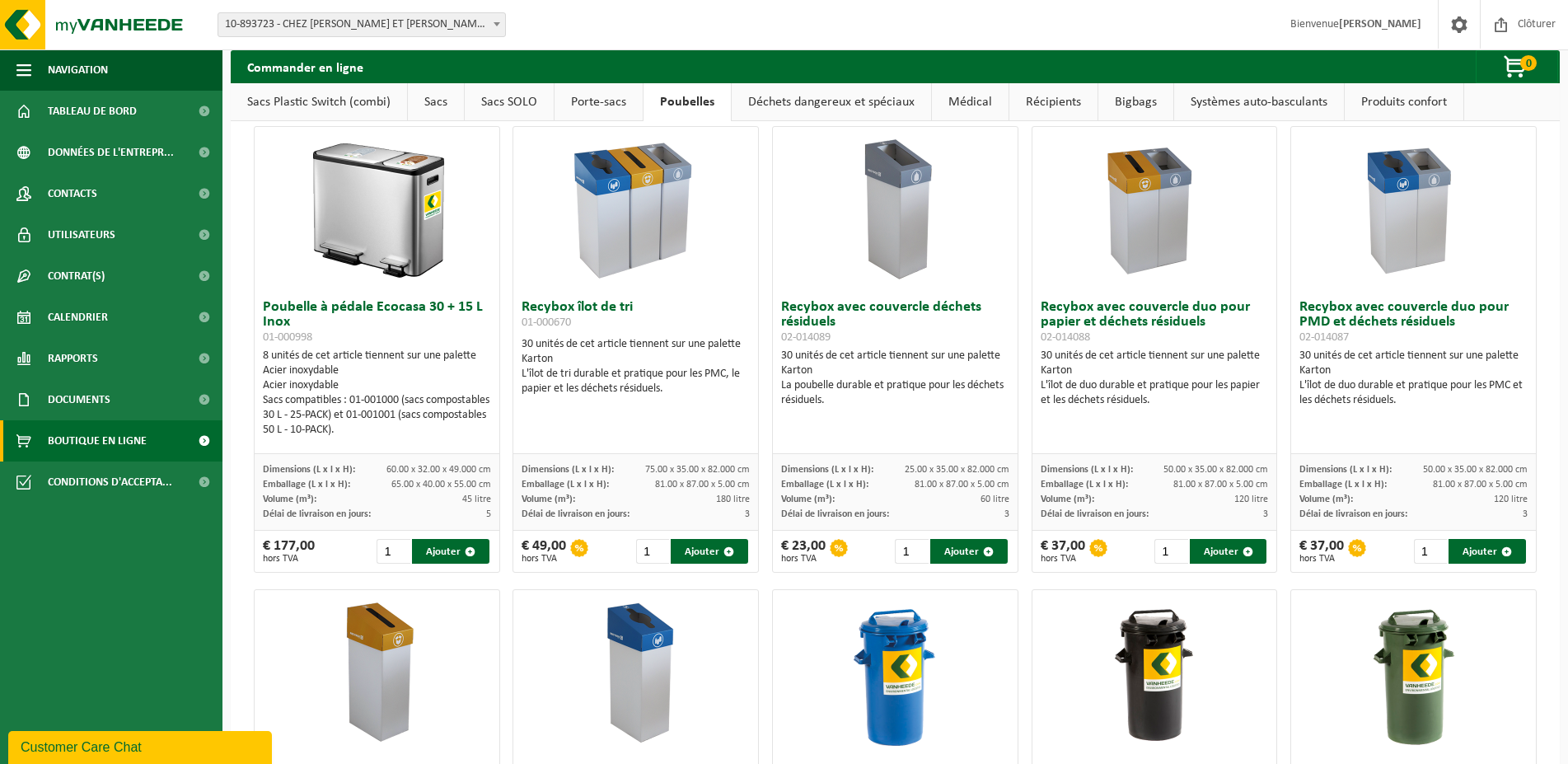
click at [421, 106] on link "Sacs" at bounding box center [435, 102] width 56 height 38
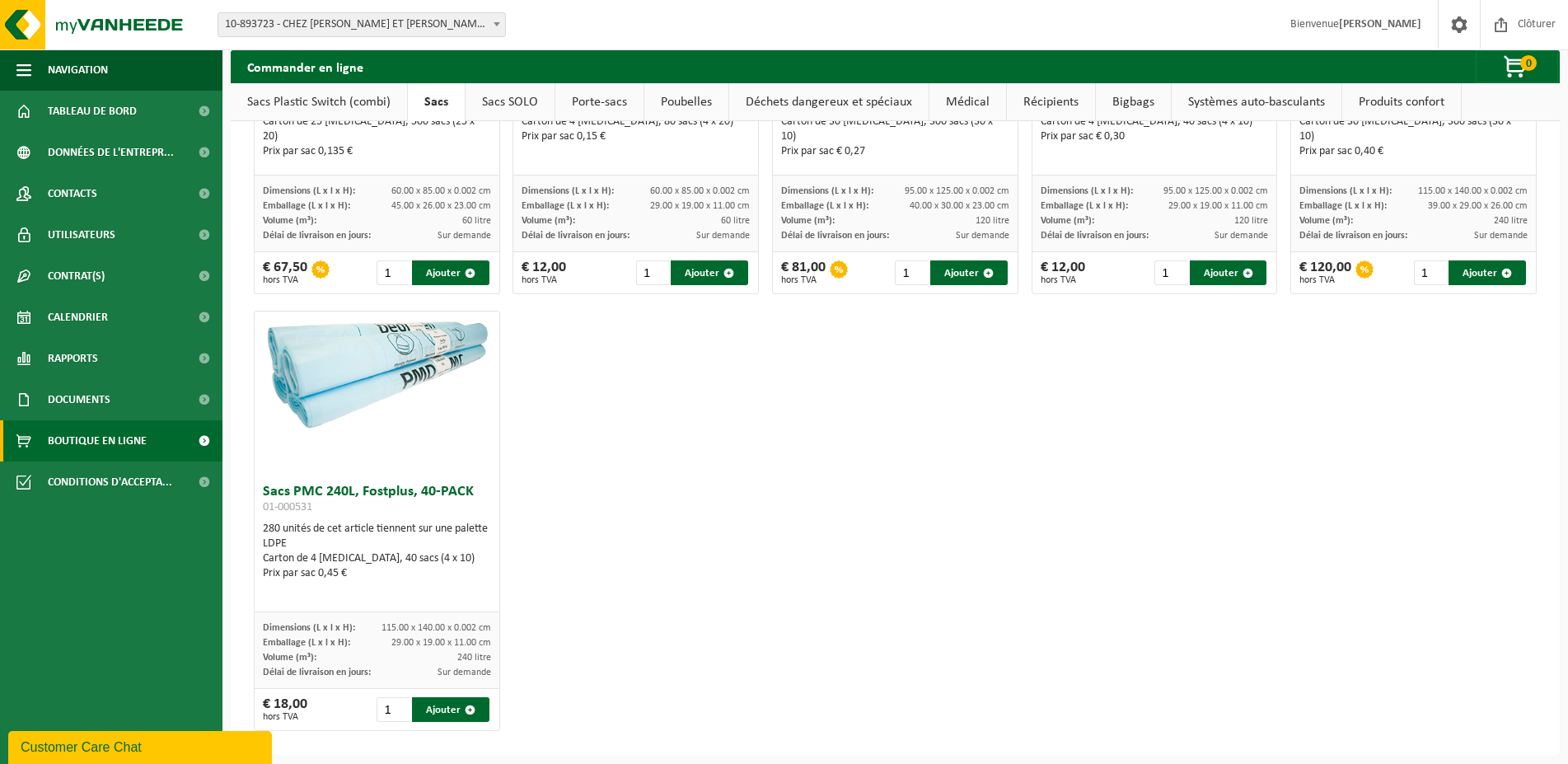
scroll to position [1584, 0]
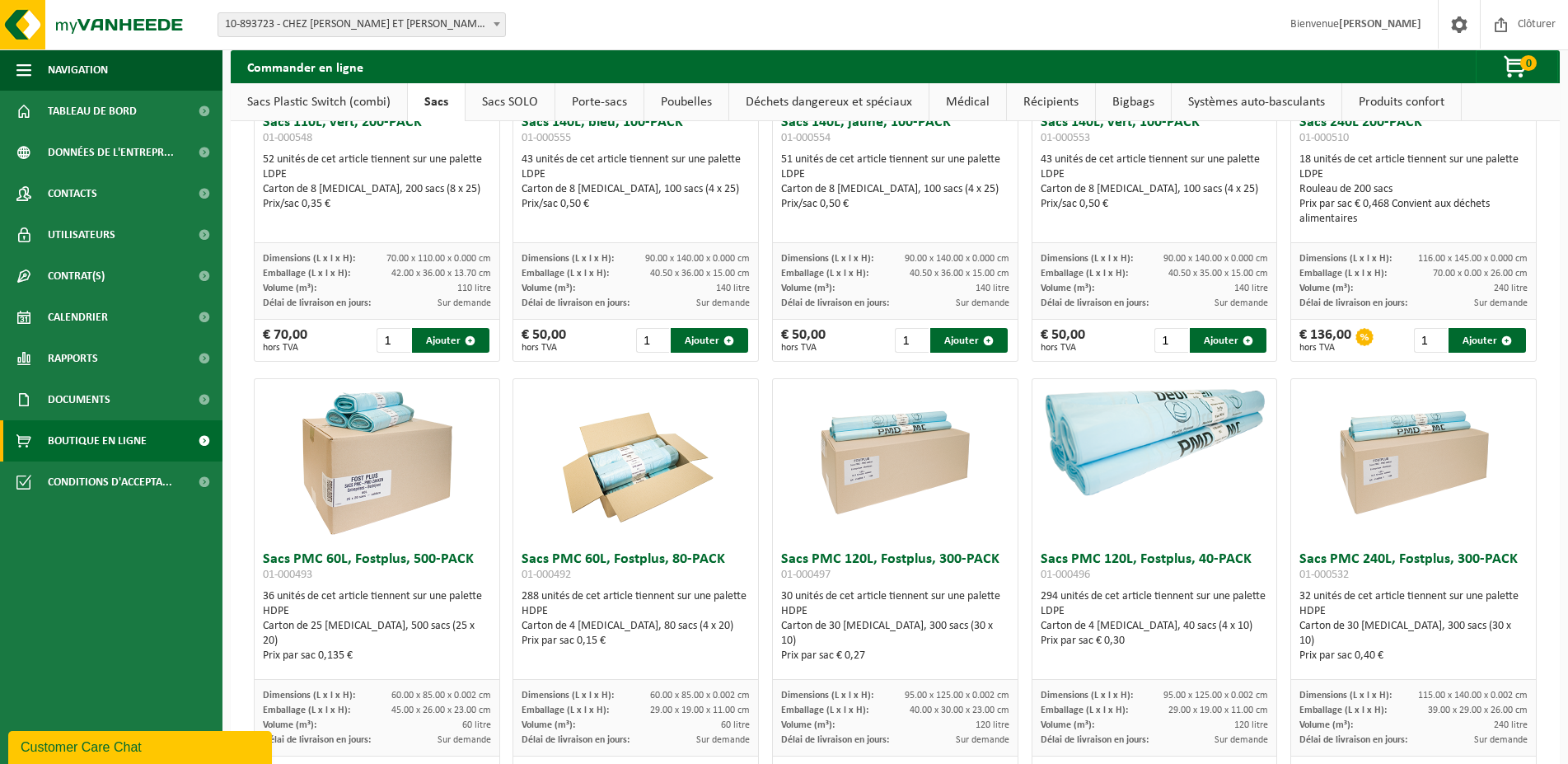
click at [361, 109] on link "Sacs Plastic Switch (combi)" at bounding box center [318, 102] width 176 height 38
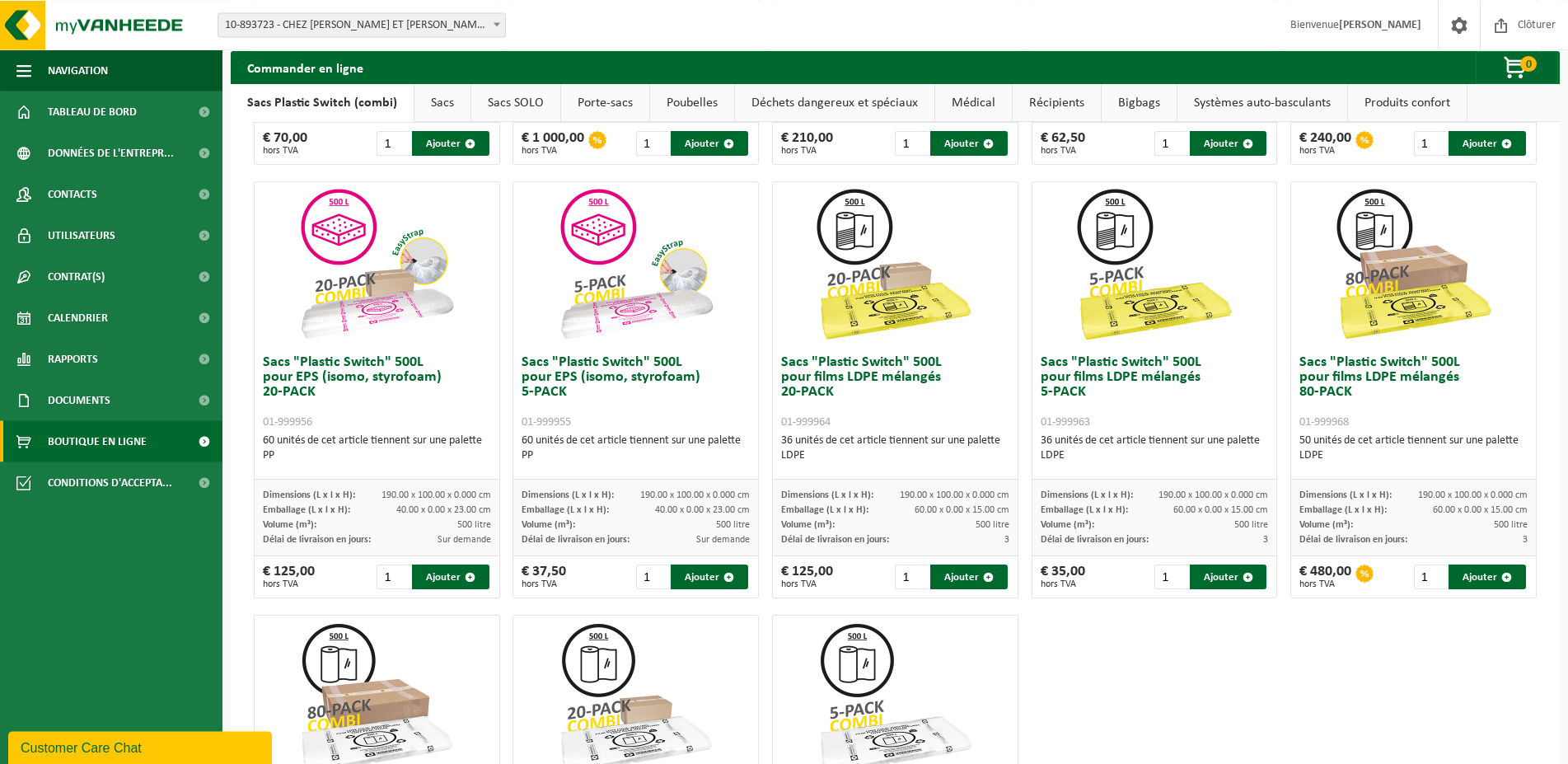
scroll to position [455, 0]
